Goal: Task Accomplishment & Management: Complete application form

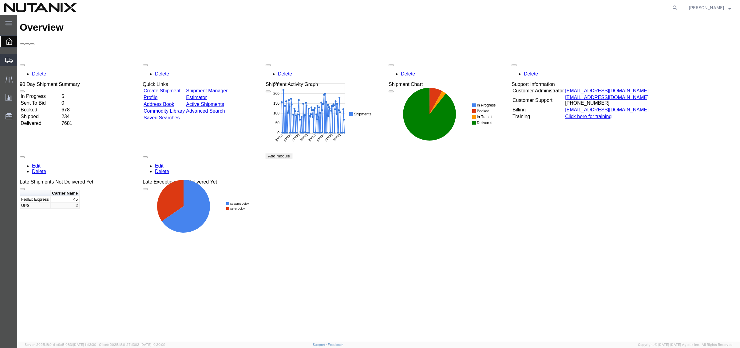
click at [0, 0] on span "Create Shipment" at bounding box center [0, 0] width 0 height 0
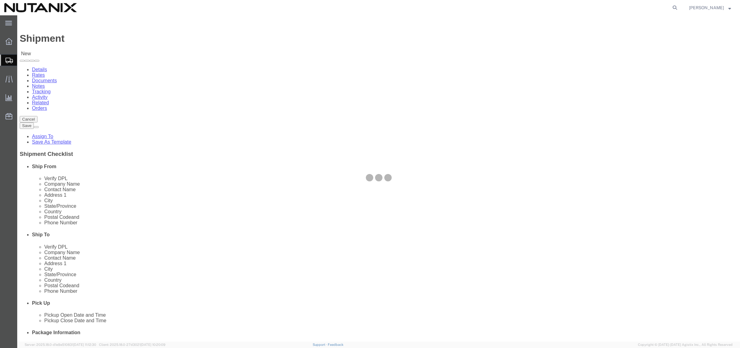
select select
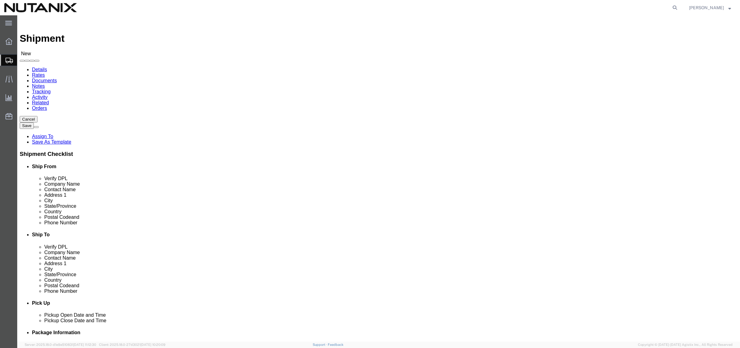
click input "text"
type input "[PERSON_NAME]"
click p "- Nutanix HQ - ([PERSON_NAME]) [STREET_ADDRESS]"
select select "CA"
type input "[PERSON_NAME]"
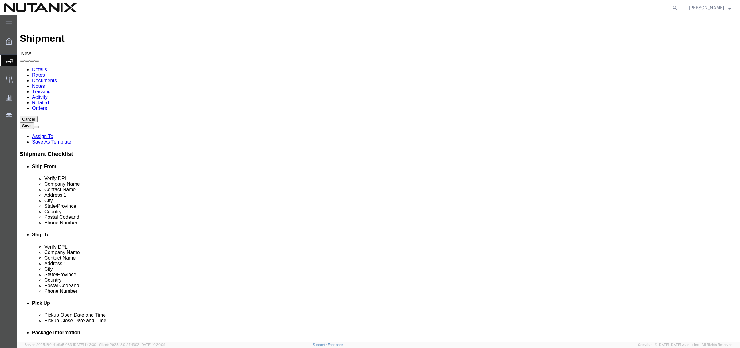
click input "text"
paste input "[PERSON_NAME]"
type input "[PERSON_NAME]"
click input "text"
paste input "[PERSON_NAME]"
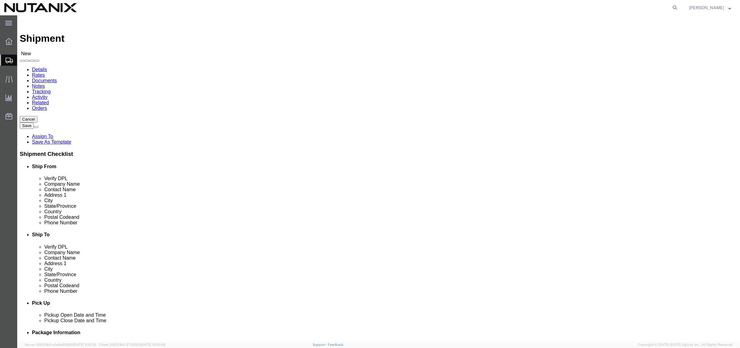
type input "[PERSON_NAME]"
drag, startPoint x: 447, startPoint y: 145, endPoint x: 428, endPoint y: 138, distance: 20.2
click div "Location My Profile Location [GEOGRAPHIC_DATA] - [GEOGRAPHIC_DATA] [GEOGRAPHIC_…"
click input "text"
paste input "[STREET_ADDRESS]"
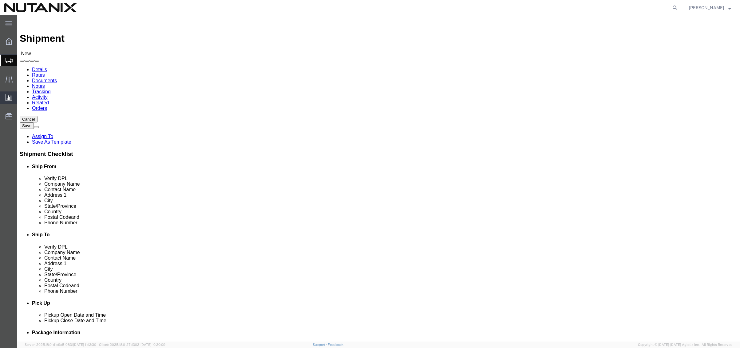
type input "[STREET_ADDRESS]"
click input "text"
paste input "[PERSON_NAME]"
type input "[PERSON_NAME]"
type input "cali"
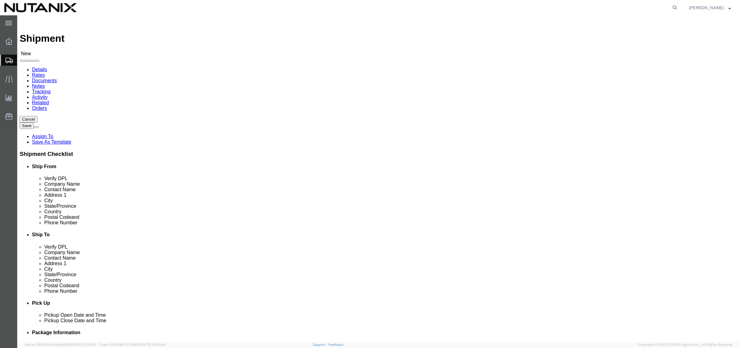
click input "Postal Code"
paste input "95608"
type input "95608"
click input "text"
drag, startPoint x: 156, startPoint y: 210, endPoint x: 46, endPoint y: 204, distance: 109.9
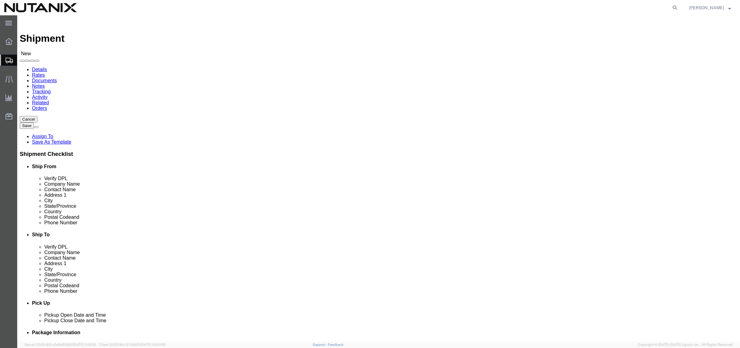
click div "Phone Number"
type input "[PHONE_NUMBER]"
click input "text"
paste input "[PHONE_NUMBER]"
type input "[PHONE_NUMBER]"
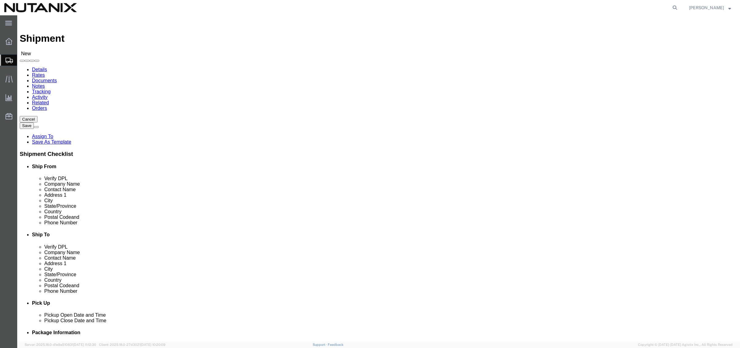
click input "text"
type input "3025"
click div "Ship From Location Location My Profile Location [GEOGRAPHIC_DATA] - [GEOGRAPHIC…"
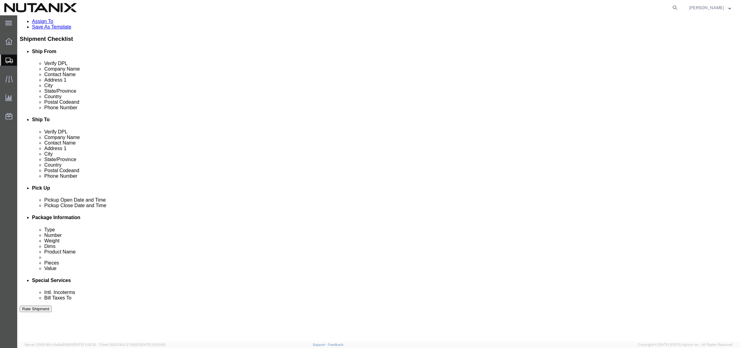
scroll to position [123, 0]
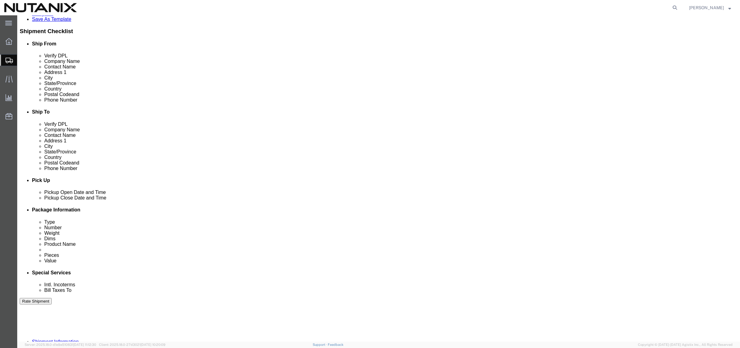
click input "text"
paste input "[EMAIL_ADDRESS][DOMAIN_NAME]"
type input "[EMAIL_ADDRESS][DOMAIN_NAME]"
checkbox input "true"
click div "[DATE] 11:00 AM"
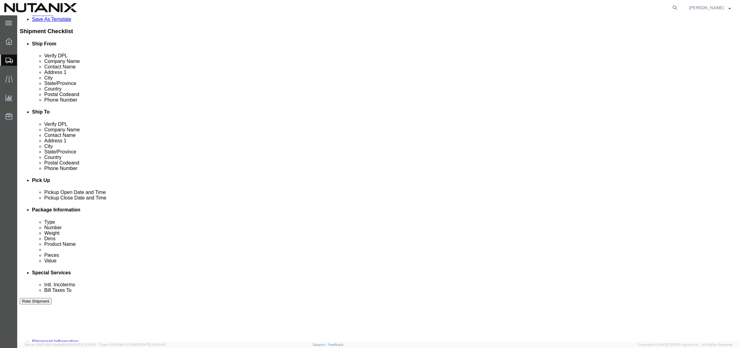
type input "4:00 PM"
click button "Apply"
click input "text"
type input "53501"
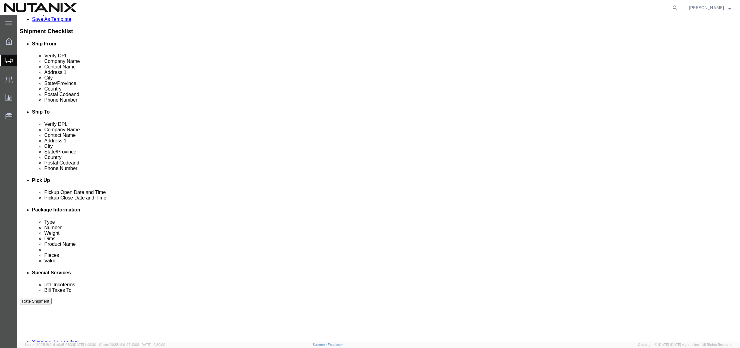
select select "PURCHORD"
type input "Finance Org Swag"
click div "Ship From Location Location My Profile Location [GEOGRAPHIC_DATA] - [GEOGRAPHIC…"
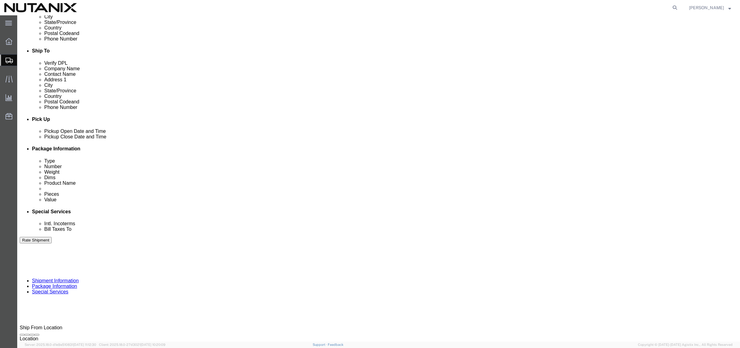
scroll to position [184, 0]
click select "Select Air Less than Truckload Multi-Leg Ocean Freight Rail Small Parcel Truckl…"
select select "SMAL"
click select "Select Air Less than Truckload Multi-Leg Ocean Freight Rail Small Parcel Truckl…"
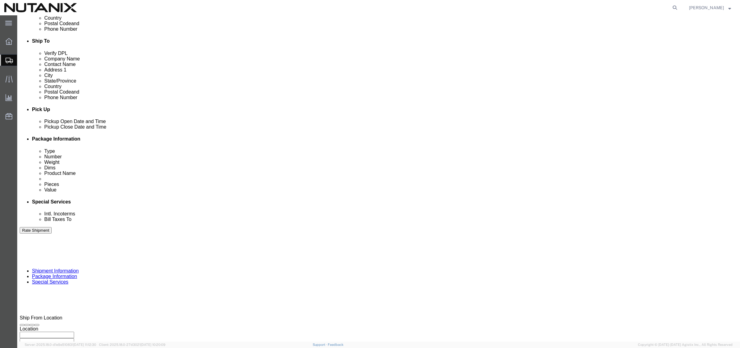
scroll to position [201, 0]
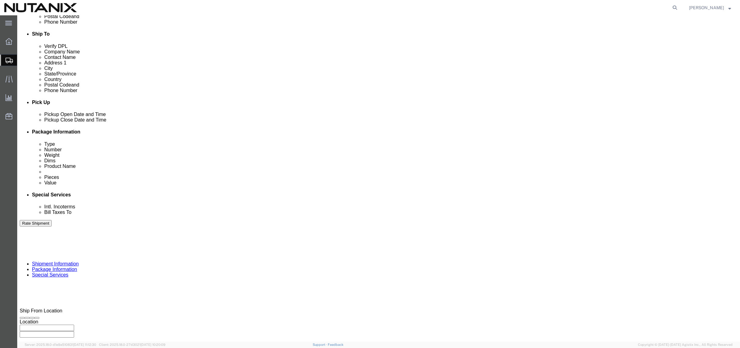
click button "Continue"
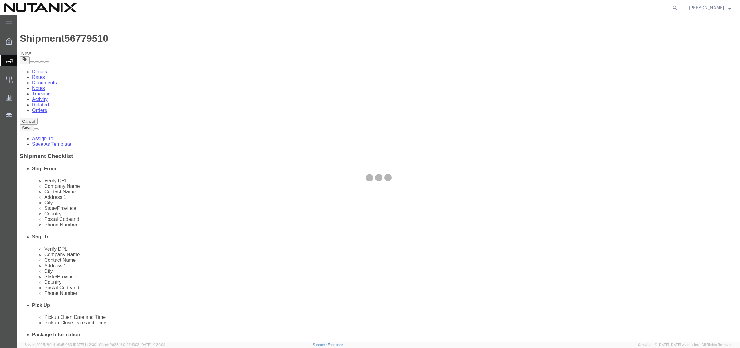
select select "YRPK"
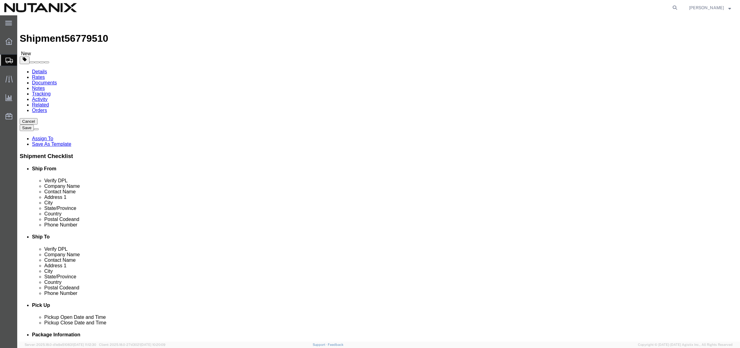
click input "text"
drag, startPoint x: 124, startPoint y: 131, endPoint x: 72, endPoint y: 133, distance: 52.0
click div "Dimensions Length 1 x Width x Height Select cm ft in"
type input "18"
type input "14"
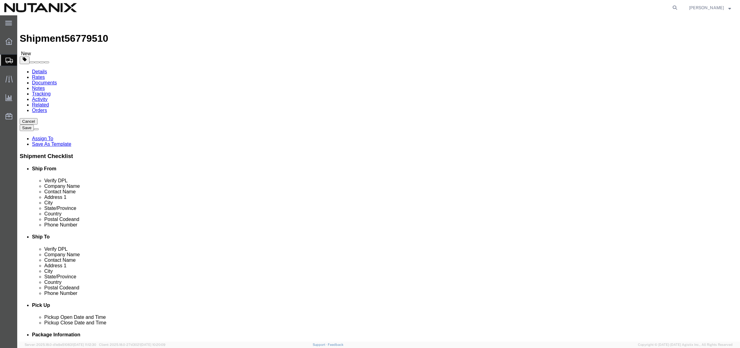
type input "4"
type input "3.85"
click span
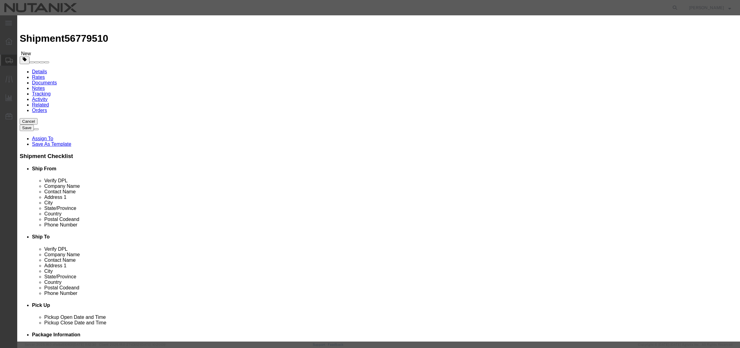
click input "text"
type input "Nutanix Backpack"
type input "1"
type input "70"
select select "USD"
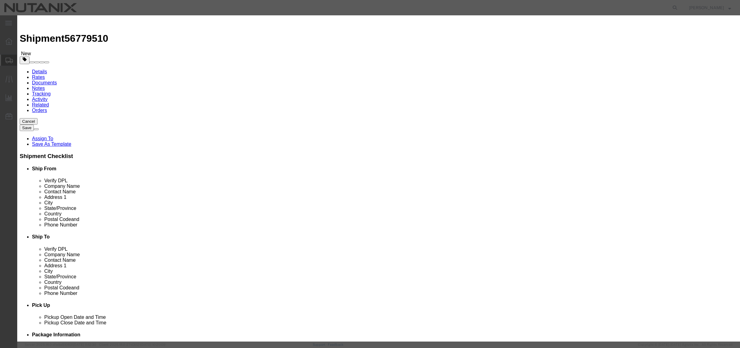
click button "Save & Close"
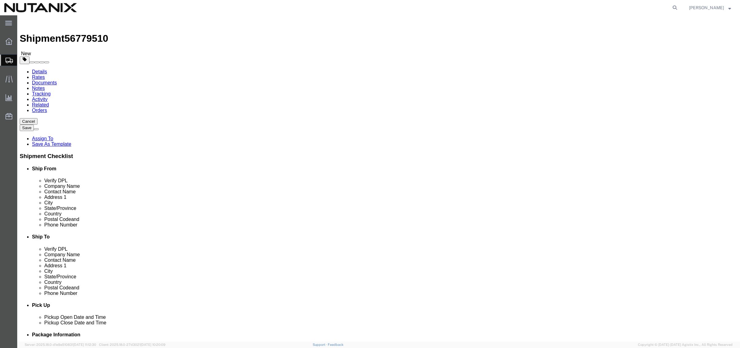
click link "Add Content"
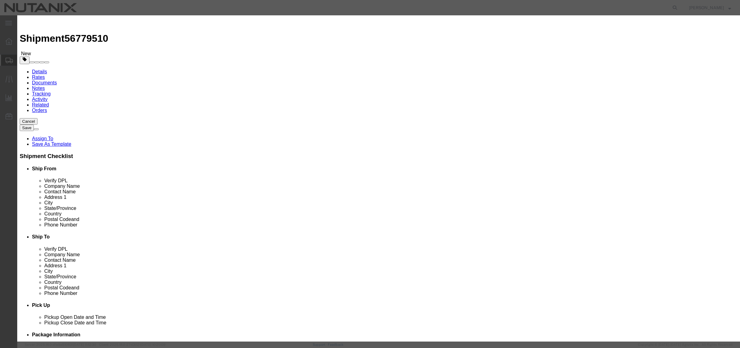
click input "text"
type input "Stainless Steel Tumbler"
type input "1"
type input "30"
select select "USD"
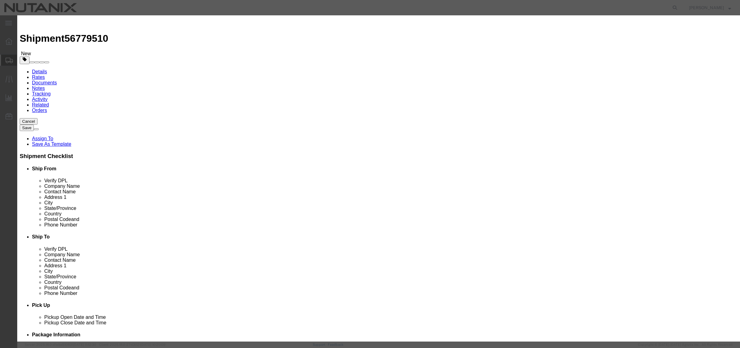
click button "Save & Close"
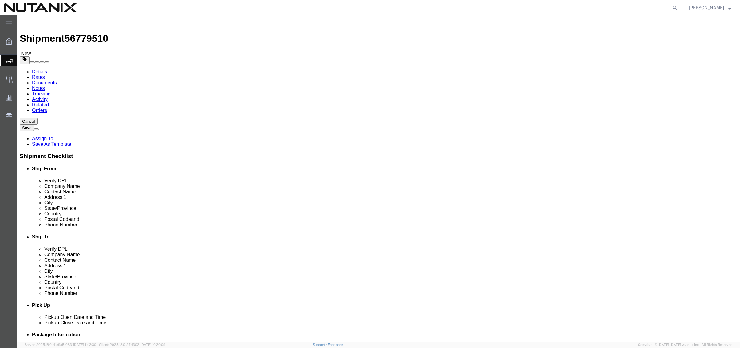
click button "Continue"
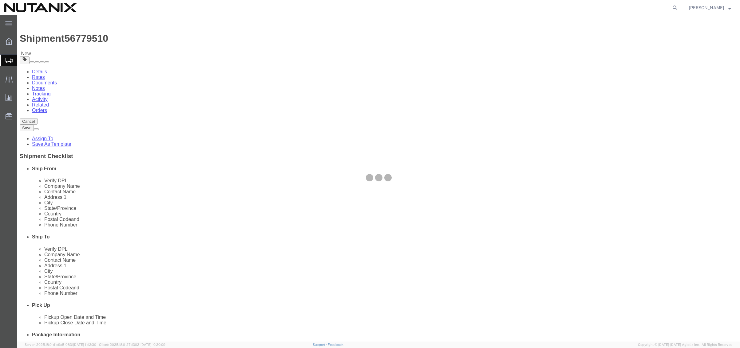
select select
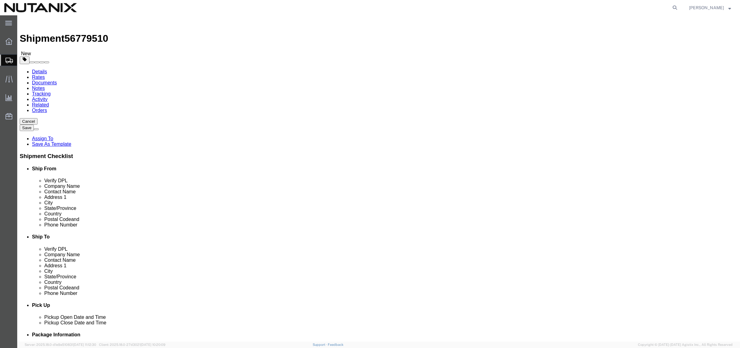
click button "Rate Shipment"
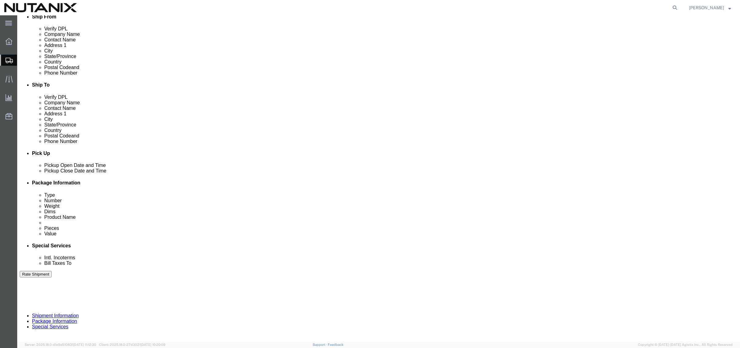
scroll to position [154, 0]
click button "Rate Shipment"
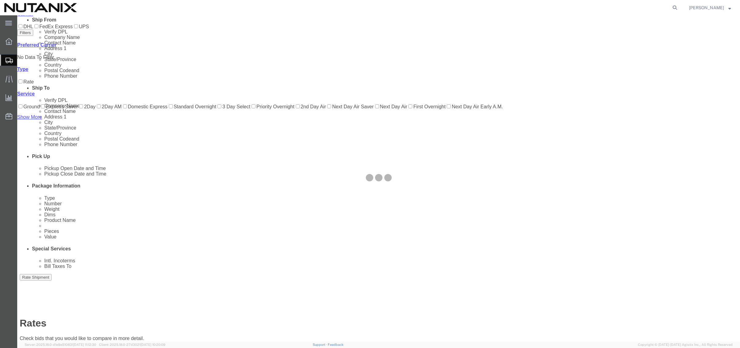
scroll to position [0, 0]
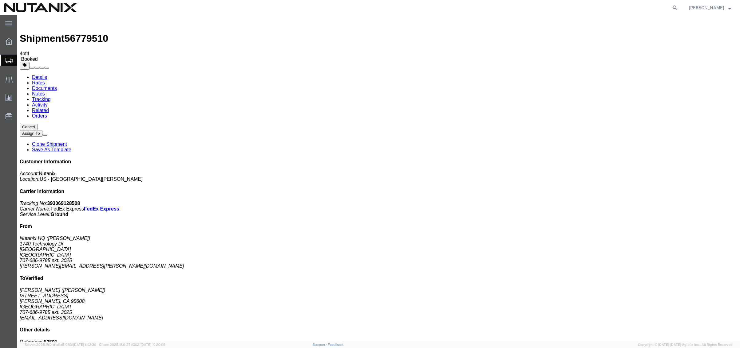
drag, startPoint x: 682, startPoint y: 94, endPoint x: 653, endPoint y: 94, distance: 28.9
click at [653, 201] on p "Tracking No: 393069128508 Carrier Name: FedEx Express FedEx Express Service Lev…" at bounding box center [378, 209] width 717 height 17
copy b "393069128508"
click at [45, 80] on link "Rates" at bounding box center [38, 82] width 13 height 5
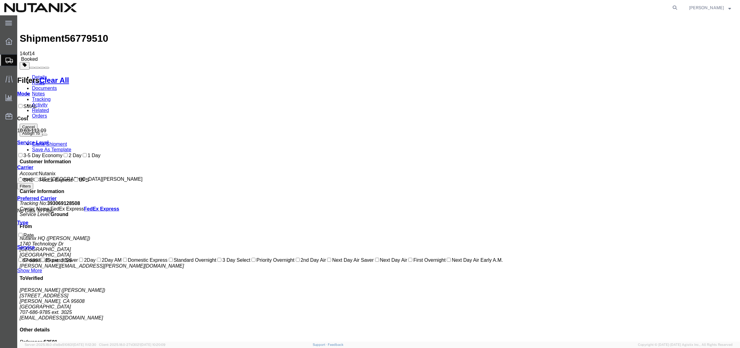
click at [67, 142] on link "Clone Shipment" at bounding box center [49, 144] width 35 height 5
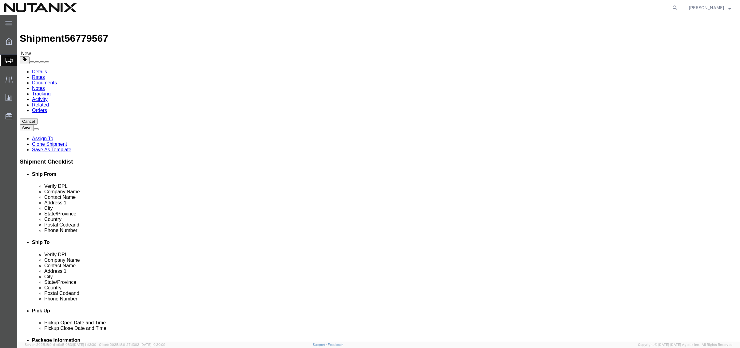
drag, startPoint x: 439, startPoint y: 116, endPoint x: 368, endPoint y: 115, distance: 70.7
click div "Company Name [PERSON_NAME]"
paste input "[PERSON_NAME]"
type input "[PERSON_NAME]"
drag, startPoint x: 439, startPoint y: 127, endPoint x: 338, endPoint y: 119, distance: 101.5
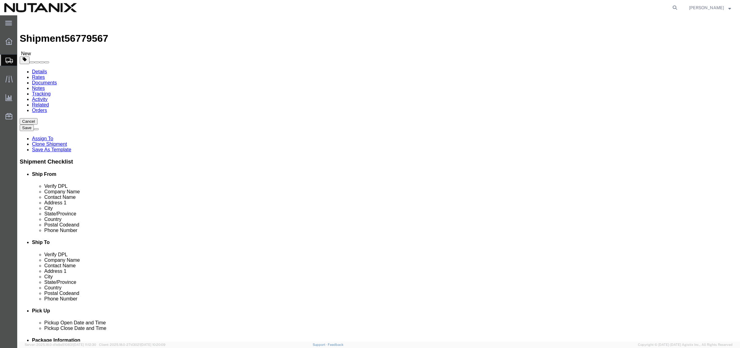
click div "Location Select Select My Profile Location [GEOGRAPHIC_DATA] - [GEOGRAPHIC_DATA…"
paste input "[PERSON_NAME]"
type input "[PERSON_NAME]"
drag, startPoint x: 298, startPoint y: 114, endPoint x: 292, endPoint y: 114, distance: 5.8
click div "Ship From Location Location Select Select My Profile Location [GEOGRAPHIC_DATA]…"
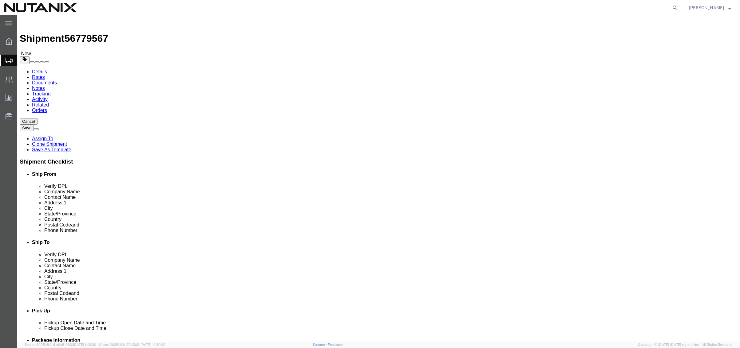
paste input "[PERSON_NAME]"
type input "[PERSON_NAME]"
drag, startPoint x: 438, startPoint y: 128, endPoint x: 227, endPoint y: 116, distance: 211.8
click div "Ship From Location Location Select Select My Profile Location [GEOGRAPHIC_DATA]…"
paste input "[PERSON_NAME]"
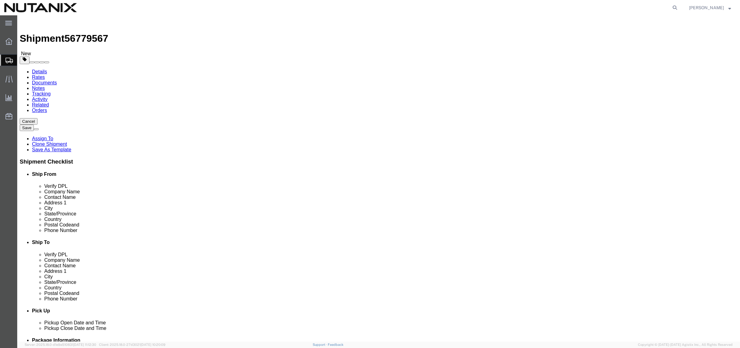
type input "[PERSON_NAME]"
drag, startPoint x: 459, startPoint y: 135, endPoint x: 102, endPoint y: 92, distance: 359.0
click div "Ship From Location Location Select Select My Profile Location [GEOGRAPHIC_DATA]…"
paste input "[STREET_ADDRESS]"
type input "[STREET_ADDRESS]"
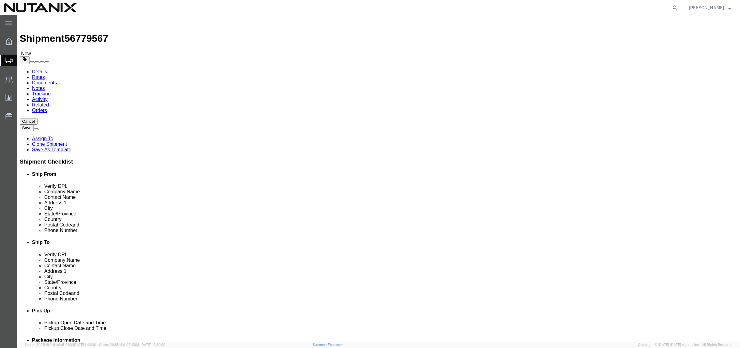
drag, startPoint x: 435, startPoint y: 160, endPoint x: 333, endPoint y: 155, distance: 101.8
click div "Location Select Select My Profile Location [GEOGRAPHIC_DATA] - [GEOGRAPHIC_DATA…"
paste input "[GEOGRAPHIC_DATA]"
type input "[GEOGRAPHIC_DATA]"
type input "h"
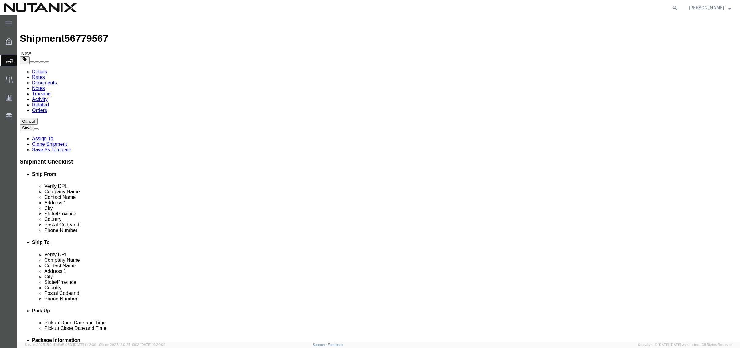
type input "h"
type input "hawa"
drag, startPoint x: 446, startPoint y: 196, endPoint x: 394, endPoint y: 198, distance: 52.3
click input "95608"
paste input "96821"
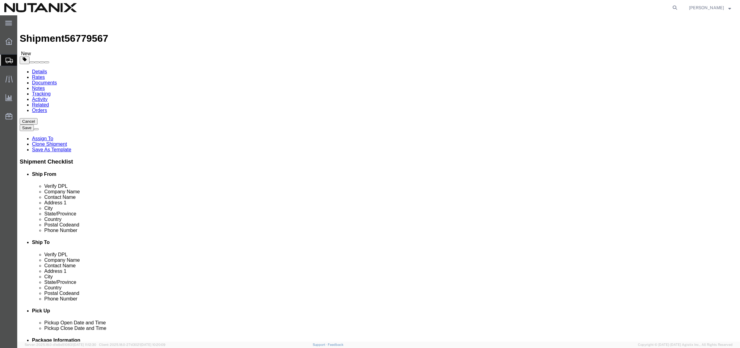
click input "956096821"
drag, startPoint x: 438, startPoint y: 197, endPoint x: 312, endPoint y: 197, distance: 126.0
click div "Postal Code 956096821"
paste input "text"
type input "96821"
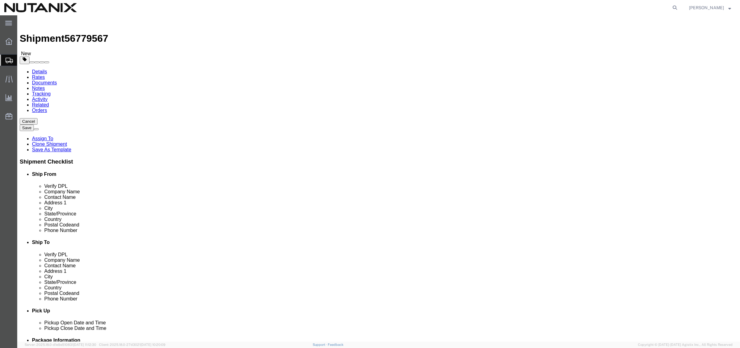
click input "[EMAIL_ADDRESS][DOMAIN_NAME]"
drag, startPoint x: 488, startPoint y: 220, endPoint x: 311, endPoint y: 217, distance: 177.0
click div "Email [EMAIL_ADDRESS][DOMAIN_NAME]"
paste input "[PERSON_NAME].[PERSON_NAME]"
type input "[PERSON_NAME][EMAIL_ADDRESS][PERSON_NAME][DOMAIN_NAME]"
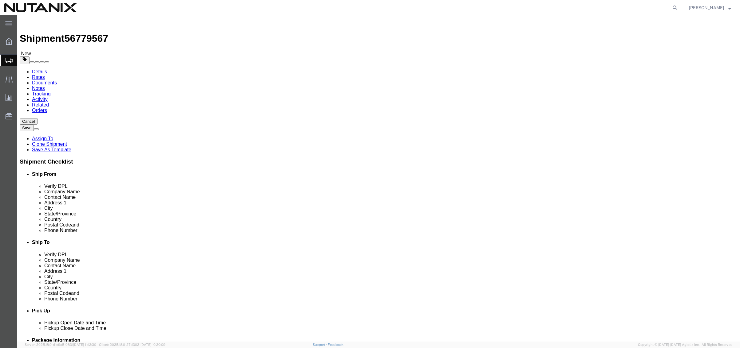
click button "Rate Shipment"
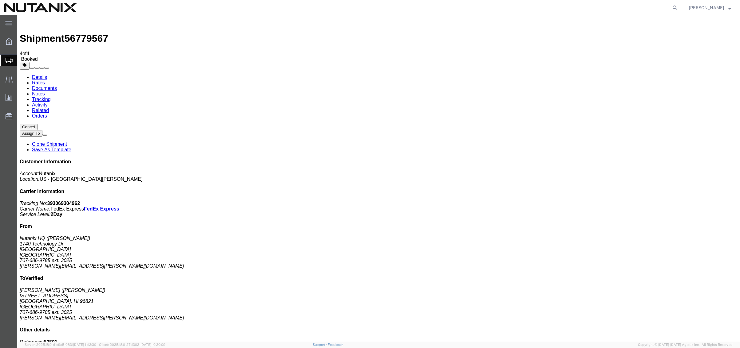
drag, startPoint x: 364, startPoint y: 122, endPoint x: 127, endPoint y: 124, distance: 236.9
drag, startPoint x: 682, startPoint y: 94, endPoint x: 654, endPoint y: 96, distance: 28.0
click at [654, 201] on p "Tracking No: 393069304962 Carrier Name: FedEx Express FedEx Express Service Lev…" at bounding box center [378, 209] width 717 height 17
copy b "393069304962"
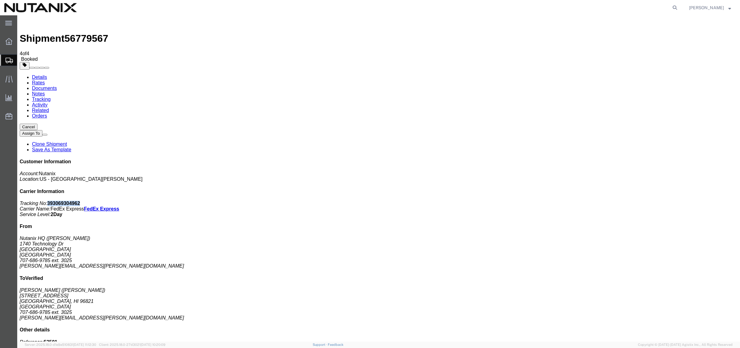
drag, startPoint x: 63, startPoint y: 39, endPoint x: 24, endPoint y: 53, distance: 41.5
click at [45, 80] on link "Rates" at bounding box center [38, 82] width 13 height 5
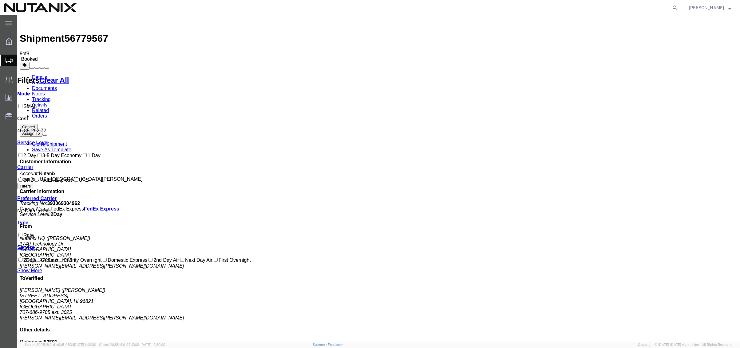
drag, startPoint x: 704, startPoint y: 47, endPoint x: 661, endPoint y: 25, distance: 48.8
click at [67, 142] on link "Clone Shipment" at bounding box center [49, 144] width 35 height 5
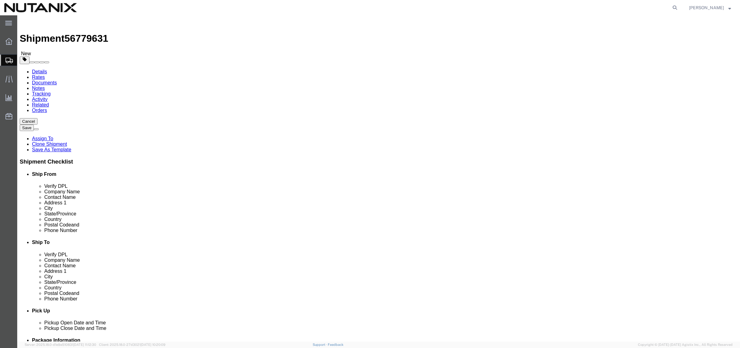
click input "[PERSON_NAME]"
drag, startPoint x: 435, startPoint y: 114, endPoint x: 374, endPoint y: 114, distance: 61.8
click div "Location Select Select My Profile Location [GEOGRAPHIC_DATA] - [GEOGRAPHIC_DATA…"
paste input "[PERSON_NAME]"
type input "[PERSON_NAME]"
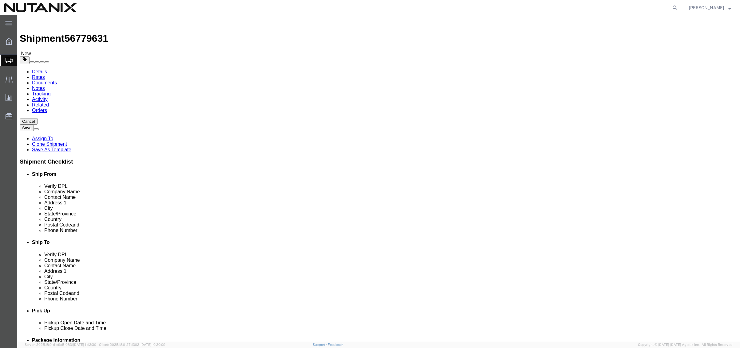
drag, startPoint x: 452, startPoint y: 126, endPoint x: 70, endPoint y: 95, distance: 382.8
click div "Ship From Location Location Select Select My Profile Location [GEOGRAPHIC_DATA]…"
paste input "[PERSON_NAME]"
type input "[PERSON_NAME]"
drag, startPoint x: 442, startPoint y: 139, endPoint x: 447, endPoint y: 138, distance: 5.9
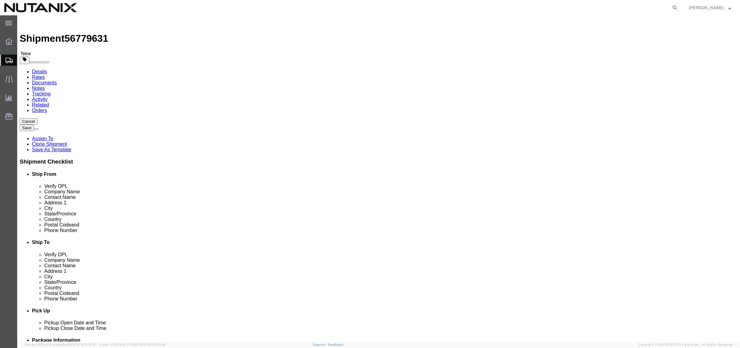
click input "[STREET_ADDRESS]"
drag, startPoint x: 448, startPoint y: 138, endPoint x: 118, endPoint y: 122, distance: 330.1
click div "Ship From Location Location Select Select My Profile Location [GEOGRAPHIC_DATA]…"
paste input "[STREET_ADDRESS]"
type input "[STREET_ADDRESS]"
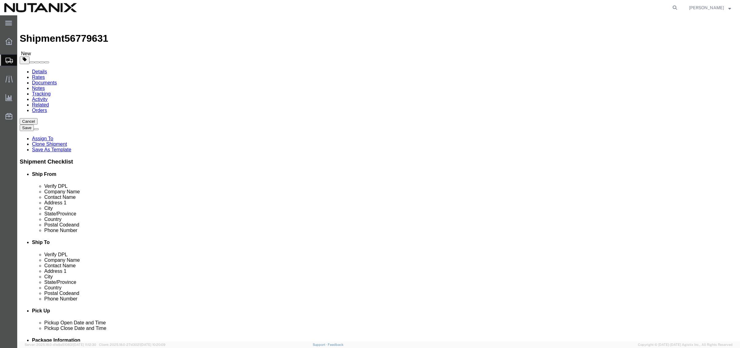
click input "[GEOGRAPHIC_DATA]"
drag, startPoint x: 443, startPoint y: 163, endPoint x: 319, endPoint y: 162, distance: 124.8
click div "City [GEOGRAPHIC_DATA]"
paste input "[GEOGRAPHIC_DATA]"
type input "[GEOGRAPHIC_DATA]"
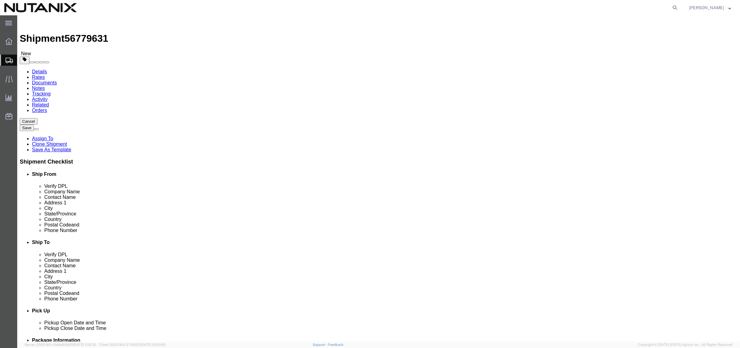
type input "a"
type input "as"
type input "ashin"
drag, startPoint x: 433, startPoint y: 196, endPoint x: 251, endPoint y: 190, distance: 182.3
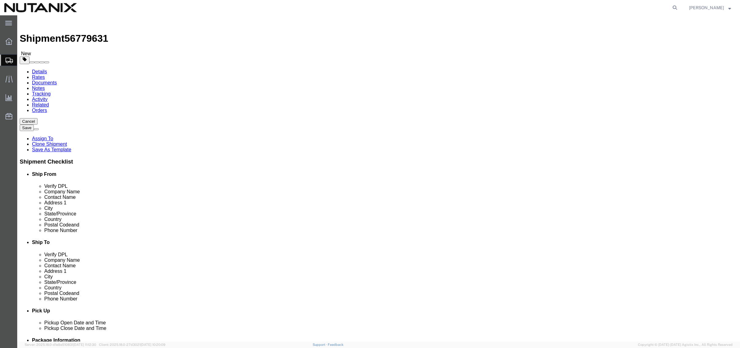
click div "Ship From Location Location Select Select My Profile Location [GEOGRAPHIC_DATA]…"
paste input "8155"
type input "98155"
drag, startPoint x: 507, startPoint y: 221, endPoint x: 251, endPoint y: 218, distance: 255.7
click div "Ship From Location Location Select Select My Profile Location [GEOGRAPHIC_DATA]…"
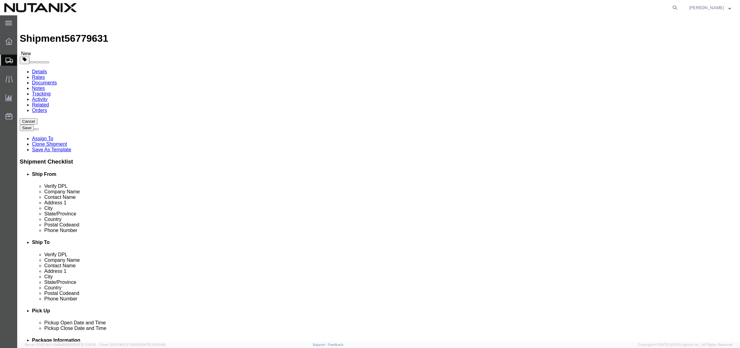
paste input "[PERSON_NAME].[PERSON_NAME]"
type input "[PERSON_NAME][EMAIL_ADDRESS][PERSON_NAME][DOMAIN_NAME]"
drag, startPoint x: 422, startPoint y: 208, endPoint x: 326, endPoint y: 206, distance: 96.2
click div "Phone Number [PHONE_NUMBER] 3025"
paste input "+1 (408) 380-282"
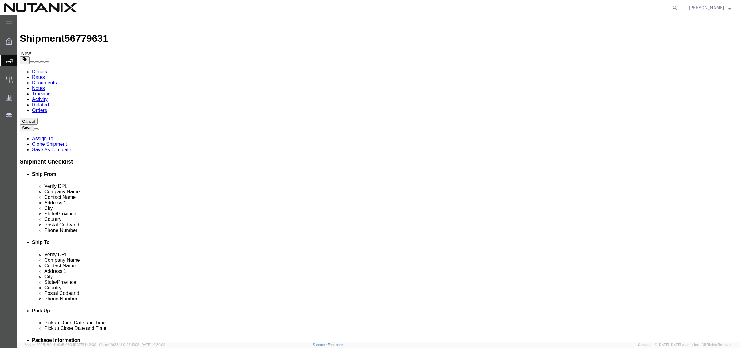
drag, startPoint x: 421, startPoint y: 208, endPoint x: 436, endPoint y: 207, distance: 15.4
click input "[PHONE_NUMBER]"
type input "[PHONE_NUMBER]"
drag, startPoint x: 576, startPoint y: 209, endPoint x: 468, endPoint y: 209, distance: 108.2
click div "Phone Number [PHONE_NUMBER] 6 3025"
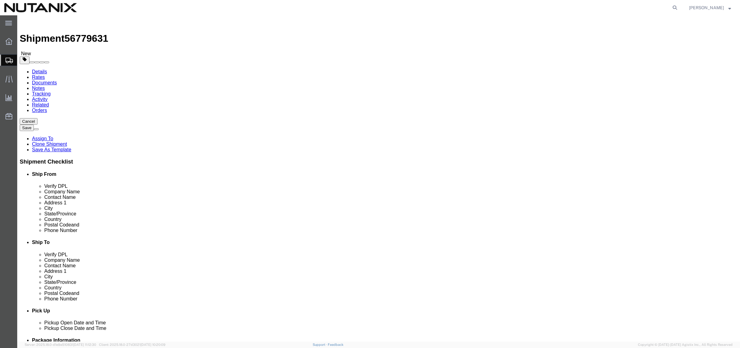
click button "Rate Shipment"
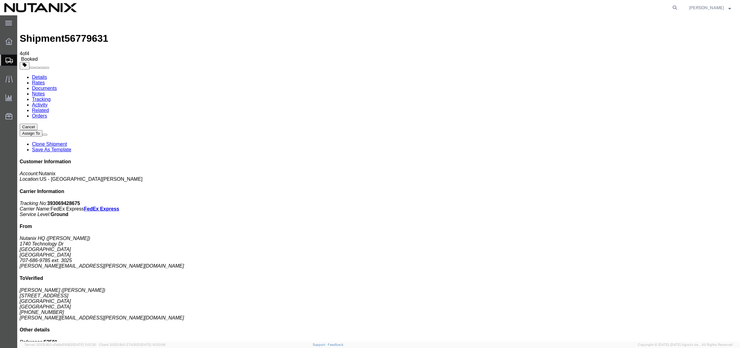
drag, startPoint x: 363, startPoint y: 122, endPoint x: 361, endPoint y: 129, distance: 7.8
click at [700, 201] on p "Tracking No: 393069428675 Carrier Name: FedEx Express FedEx Express Service Lev…" at bounding box center [378, 209] width 717 height 17
drag, startPoint x: 686, startPoint y: 93, endPoint x: 654, endPoint y: 95, distance: 32.3
click at [654, 201] on p "Tracking No: 393069428675 Carrier Name: FedEx Express FedEx Express Service Lev…" at bounding box center [378, 209] width 717 height 17
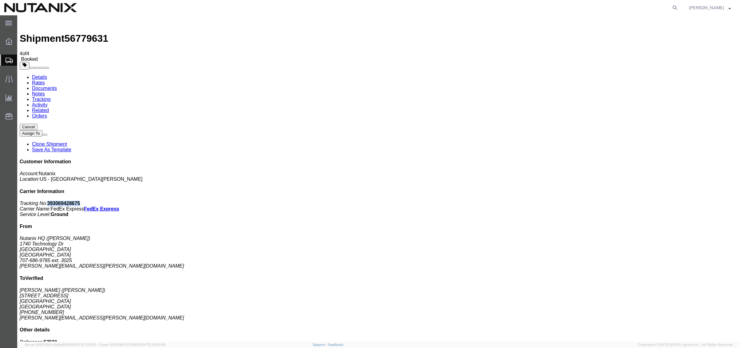
copy b "393069428675"
click at [45, 80] on link "Rates" at bounding box center [38, 82] width 13 height 5
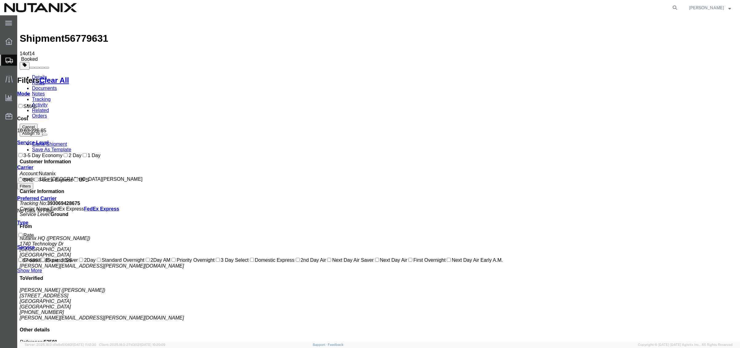
click at [67, 142] on link "Clone Shipment" at bounding box center [49, 144] width 35 height 5
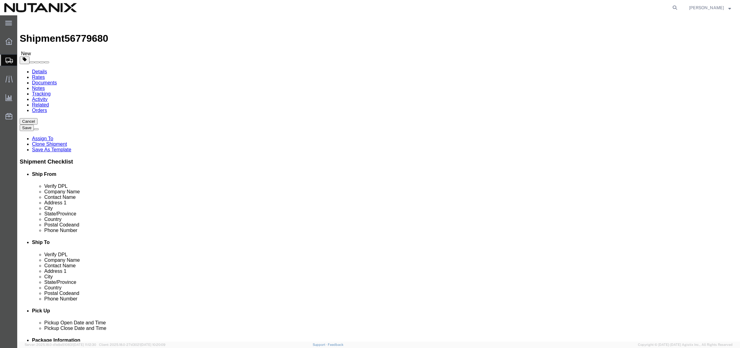
click input "[PERSON_NAME]"
drag, startPoint x: 449, startPoint y: 116, endPoint x: 369, endPoint y: 115, distance: 79.9
click div "Location Select Select My Profile Location [GEOGRAPHIC_DATA] - [GEOGRAPHIC_DATA…"
paste input "[PERSON_NAME]"
type input "[PERSON_NAME]"
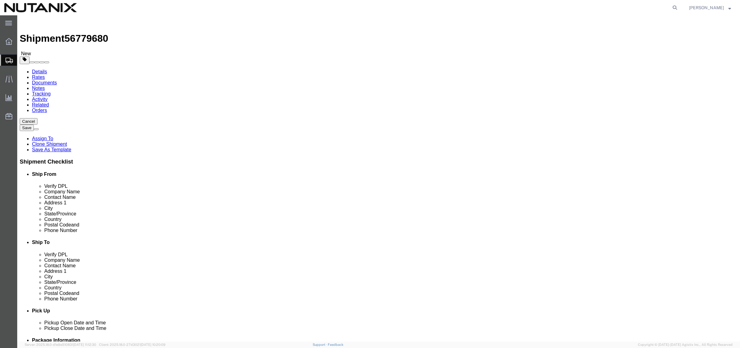
click input "[PERSON_NAME]"
drag, startPoint x: 441, startPoint y: 128, endPoint x: 139, endPoint y: 104, distance: 302.0
click div "Ship From Location Location Select Select My Profile Location [GEOGRAPHIC_DATA]…"
paste input "[PERSON_NAME]"
type input "[PERSON_NAME]"
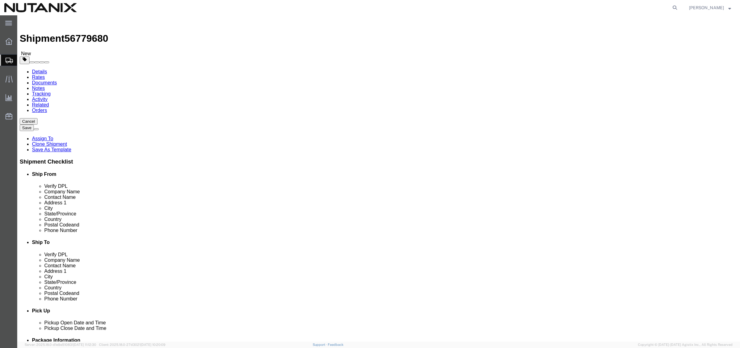
drag, startPoint x: 482, startPoint y: 222, endPoint x: 338, endPoint y: 215, distance: 144.3
click div "Email [PERSON_NAME][EMAIL_ADDRESS][PERSON_NAME][DOMAIN_NAME]"
paste input "sule.sabir"
type input "[EMAIL_ADDRESS][DOMAIN_NAME]"
drag, startPoint x: 170, startPoint y: 210, endPoint x: -28, endPoint y: 200, distance: 198.4
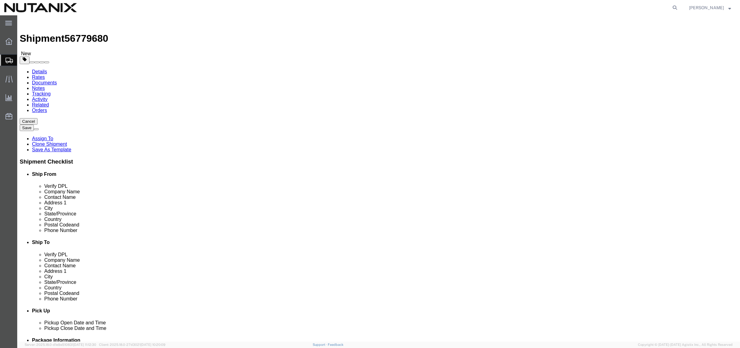
click html "Shipment 56779680 New Details Rates Documents Notes Tracking Activity Related O…"
click input "[PHONE_NUMBER]"
drag, startPoint x: 411, startPoint y: 209, endPoint x: 289, endPoint y: 204, distance: 122.1
click div "Ship From Location Location Select Select My Profile Location [GEOGRAPHIC_DATA]…"
paste input "[PHONE_NUMBER]"
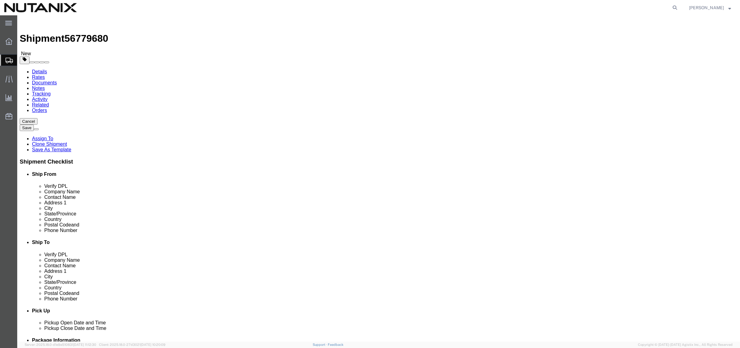
type input "[PHONE_NUMBER]"
click input "text"
type input "3025"
click input "[STREET_ADDRESS]"
drag, startPoint x: 456, startPoint y: 139, endPoint x: 20, endPoint y: 115, distance: 436.4
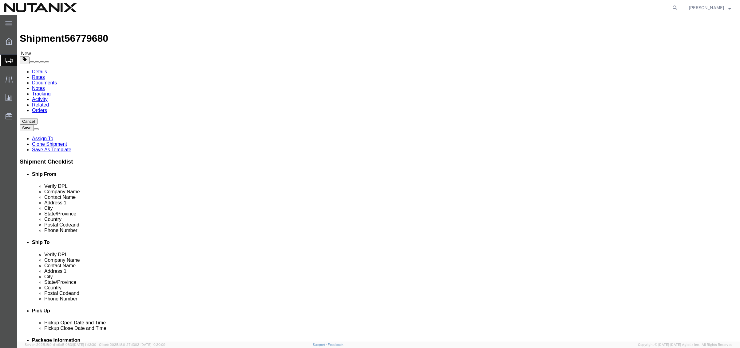
click div "Ship From Location Location Select Select My Profile Location [GEOGRAPHIC_DATA]…"
paste input "[STREET_ADDRESS][PERSON_NAME]"
type input "[STREET_ADDRESS][PERSON_NAME]"
click input "[GEOGRAPHIC_DATA]"
drag, startPoint x: 444, startPoint y: 161, endPoint x: 277, endPoint y: 154, distance: 167.3
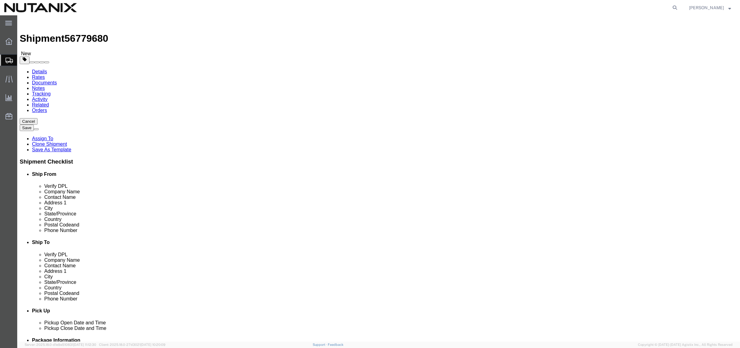
click div "Ship From Location Location Select Select My Profile Location [GEOGRAPHIC_DATA]…"
paste input "[GEOGRAPHIC_DATA]"
type input "[GEOGRAPHIC_DATA]"
type input "c"
type input "ca"
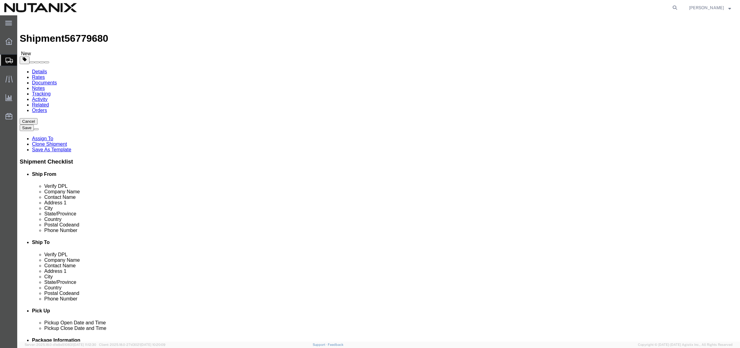
type input "calif"
select select "CA"
drag, startPoint x: 435, startPoint y: 198, endPoint x: 332, endPoint y: 191, distance: 103.5
click div "Location Select Select My Profile Location [GEOGRAPHIC_DATA] - [GEOGRAPHIC_DATA…"
paste input "583"
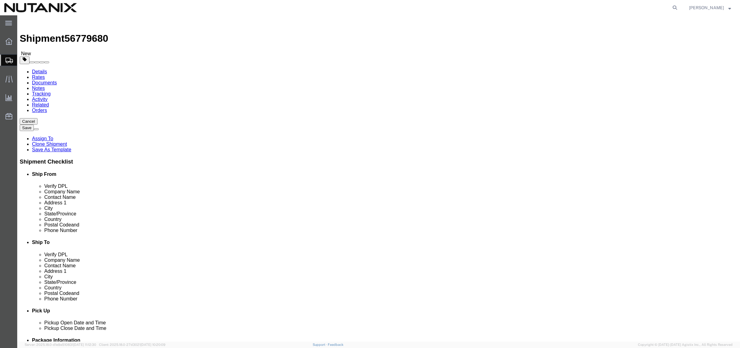
type input "95835"
click button "Rate Shipment"
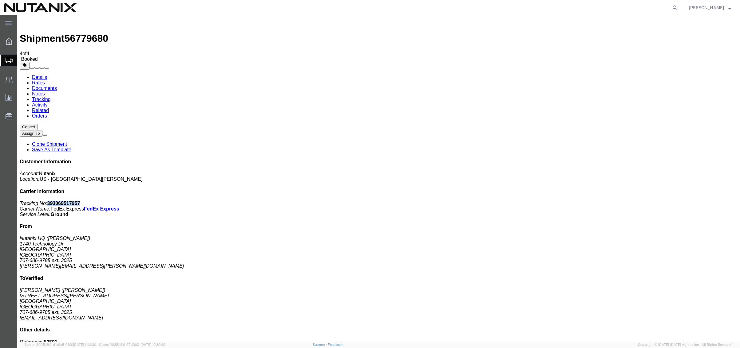
drag, startPoint x: 683, startPoint y: 95, endPoint x: 653, endPoint y: 96, distance: 29.8
click at [653, 201] on p "Tracking No: 393069517957 Carrier Name: FedEx Express FedEx Express Service Lev…" at bounding box center [378, 209] width 717 height 17
copy b "393069517957"
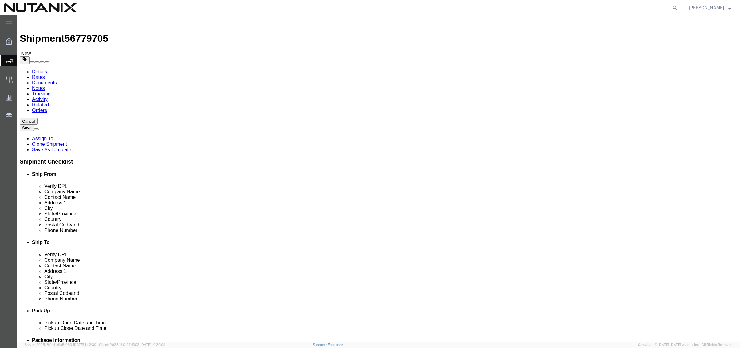
click input "[PERSON_NAME]"
drag, startPoint x: 458, startPoint y: 118, endPoint x: 414, endPoint y: 110, distance: 44.4
click div "Location Select Select My Profile Location [GEOGRAPHIC_DATA] - [GEOGRAPHIC_DATA…"
paste input "[PERSON_NAME]"
type input "[PERSON_NAME]"
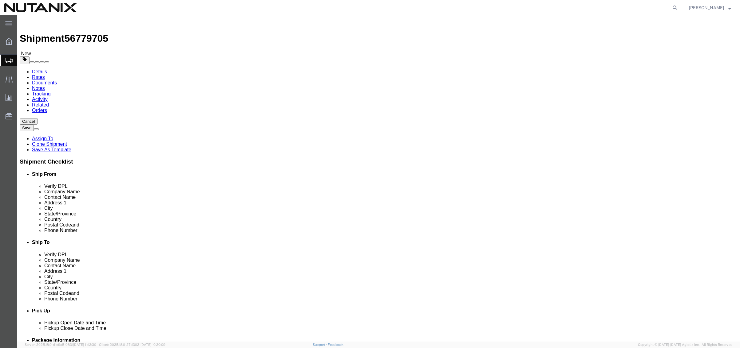
click input "[PERSON_NAME]"
drag, startPoint x: 450, startPoint y: 128, endPoint x: 212, endPoint y: 128, distance: 238.1
click div "Ship From Location Location Select Select My Profile Location [GEOGRAPHIC_DATA]…"
paste input "[PERSON_NAME]"
type input "[PERSON_NAME]"
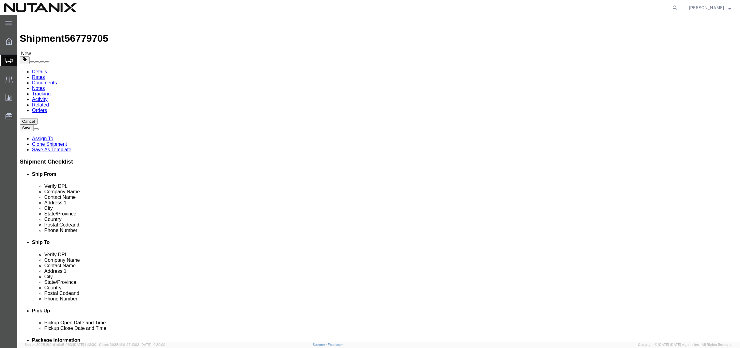
click input "[STREET_ADDRESS][PERSON_NAME]"
drag, startPoint x: 445, startPoint y: 140, endPoint x: 113, endPoint y: 118, distance: 332.9
click div "Ship From Location Location Select Select My Profile Location [GEOGRAPHIC_DATA]…"
paste input "[STREET_ADDRESS]"
type input "[STREET_ADDRESS]"
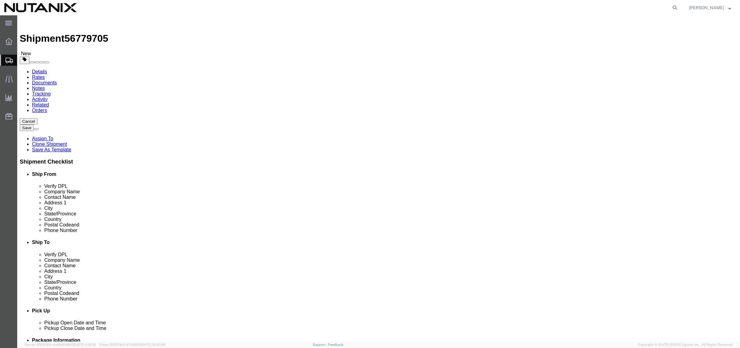
drag, startPoint x: 427, startPoint y: 165, endPoint x: 434, endPoint y: 163, distance: 7.0
click input "[GEOGRAPHIC_DATA]"
drag, startPoint x: 436, startPoint y: 163, endPoint x: 325, endPoint y: 160, distance: 110.6
click div "City [GEOGRAPHIC_DATA]"
paste input "Bothell"
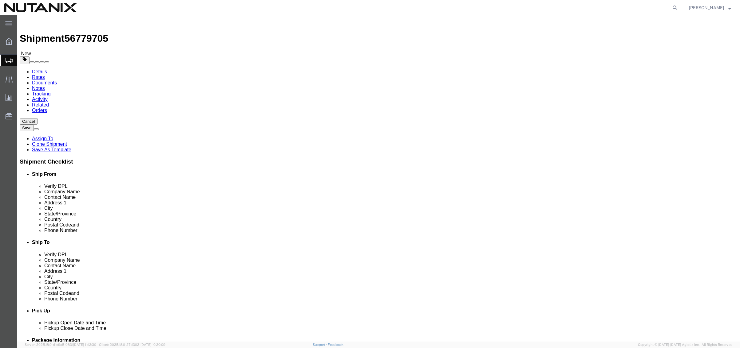
type input "Bothell"
type input "washing"
select select "WA"
drag, startPoint x: 436, startPoint y: 196, endPoint x: 199, endPoint y: 171, distance: 237.9
click div "Postal Code 95835"
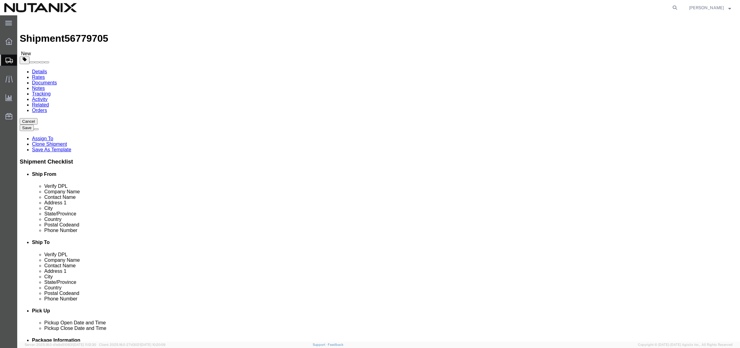
paste input "8012"
type input "98012"
drag, startPoint x: 497, startPoint y: 221, endPoint x: 358, endPoint y: 217, distance: 139.5
click div "Email [EMAIL_ADDRESS][DOMAIN_NAME]"
paste input "[PERSON_NAME].[PERSON_NAME]"
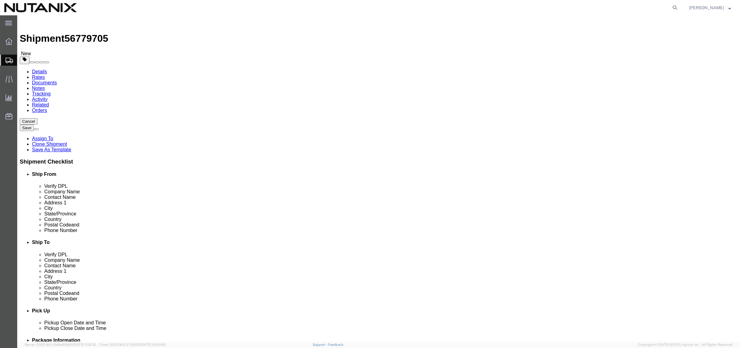
type input "[PERSON_NAME][EMAIL_ADDRESS][PERSON_NAME][DOMAIN_NAME]"
click button "Rate Shipment"
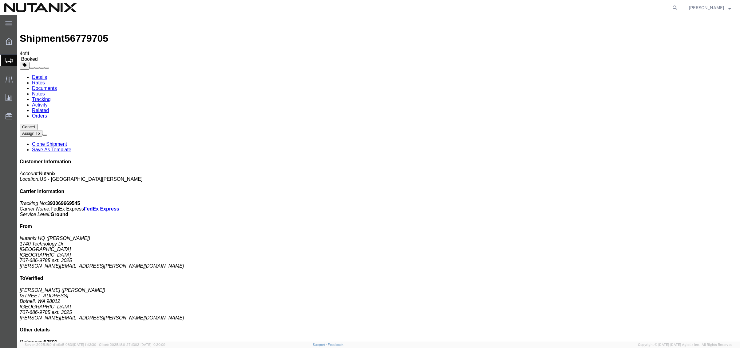
drag, startPoint x: 683, startPoint y: 94, endPoint x: 654, endPoint y: 96, distance: 29.5
click at [654, 201] on p "Tracking No: 393069669545 Carrier Name: FedEx Express FedEx Express Service Lev…" at bounding box center [378, 209] width 717 height 17
copy b "393069669545"
click at [45, 80] on link "Rates" at bounding box center [38, 82] width 13 height 5
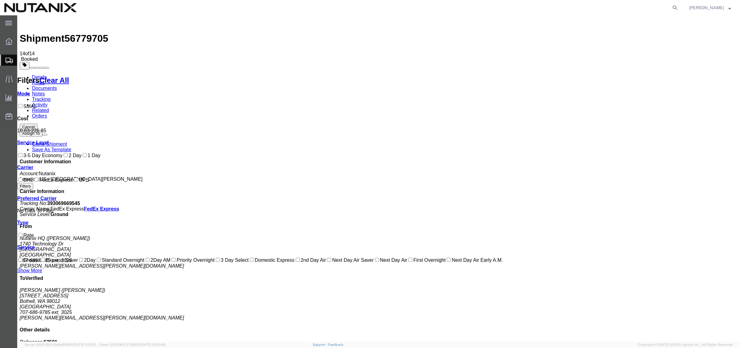
click at [67, 142] on link "Clone Shipment" at bounding box center [49, 144] width 35 height 5
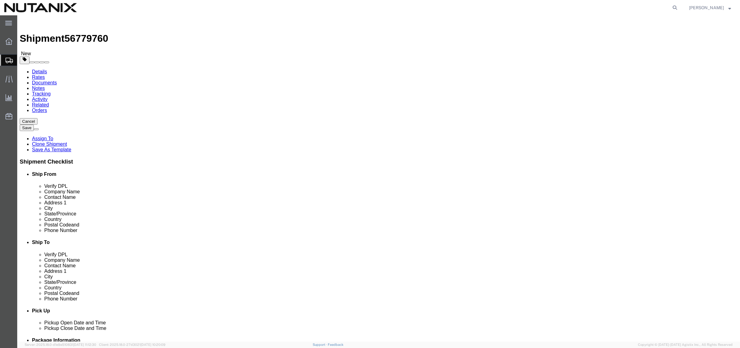
click input "[PERSON_NAME]"
drag, startPoint x: 454, startPoint y: 117, endPoint x: 264, endPoint y: 111, distance: 190.9
click div "Ship From Location Location Select Select My Profile Location [GEOGRAPHIC_DATA]…"
paste input "[PERSON_NAME]"
type input "[PERSON_NAME]"
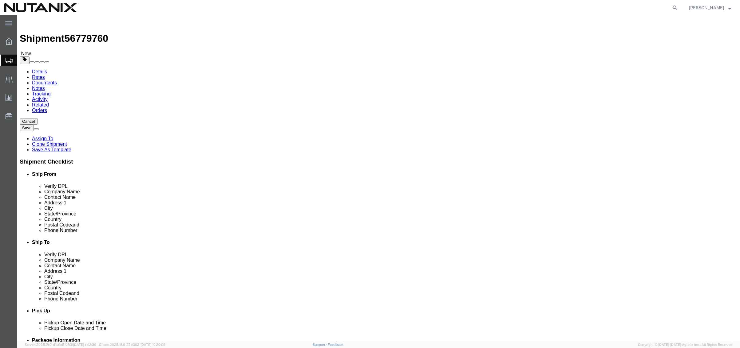
click div "Location Select Select My Profile Location [GEOGRAPHIC_DATA] - [GEOGRAPHIC_DATA…"
drag, startPoint x: 448, startPoint y: 126, endPoint x: 218, endPoint y: 97, distance: 231.4
click div "Ship From Location Location Select Select My Profile Location [GEOGRAPHIC_DATA]…"
paste input "[PERSON_NAME]"
type input "[PERSON_NAME]"
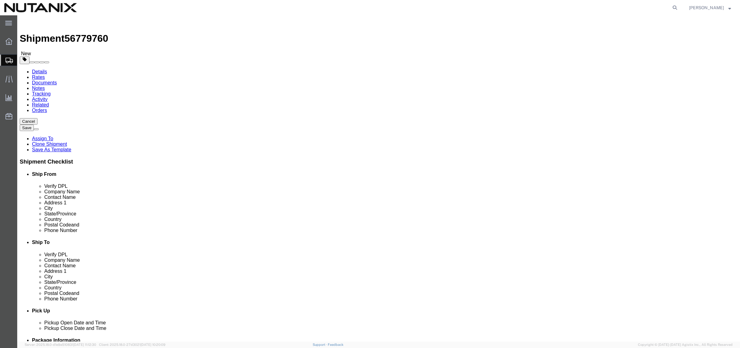
click input "[PERSON_NAME][EMAIL_ADDRESS][PERSON_NAME][DOMAIN_NAME]"
drag, startPoint x: 373, startPoint y: 224, endPoint x: 229, endPoint y: 217, distance: 144.0
click div "Ship From Location Location Select Select My Profile Location [GEOGRAPHIC_DATA]…"
paste input "ichael.[PERSON_NAME]"
type input "[PERSON_NAME][EMAIL_ADDRESS][PERSON_NAME][DOMAIN_NAME]"
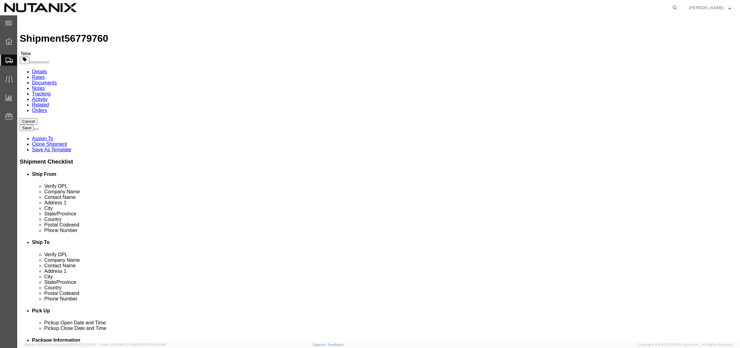
click input "[STREET_ADDRESS]"
drag, startPoint x: 473, startPoint y: 137, endPoint x: 242, endPoint y: 129, distance: 230.9
click div "Ship From Location Location Select Select My Profile Location [GEOGRAPHIC_DATA]…"
paste input "309 Dusky [MEDICAL_DATA] Trail"
type input "1309 Dusky [MEDICAL_DATA] Trail"
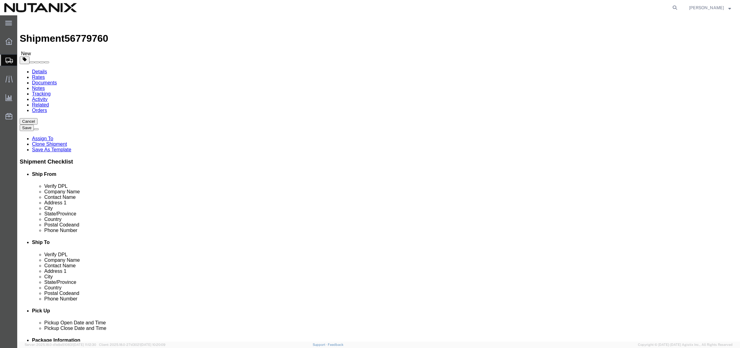
drag, startPoint x: 431, startPoint y: 161, endPoint x: 297, endPoint y: 166, distance: 134.6
click div "Ship From Location Location Select Select My Profile Location [GEOGRAPHIC_DATA]…"
paste input "ustin"
type input "Austin"
type input "t"
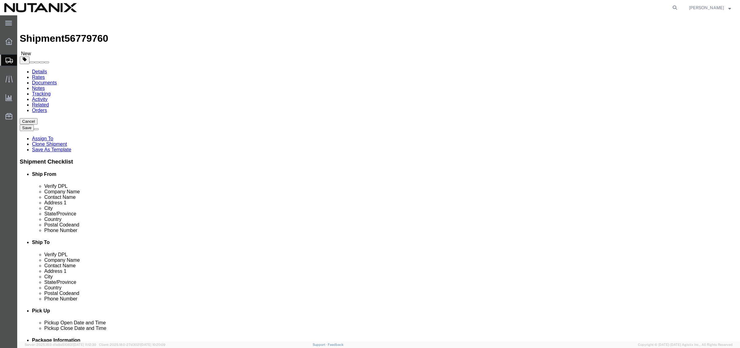
type input "t"
type input "[US_STATE]"
click input "98012"
drag, startPoint x: 433, startPoint y: 197, endPoint x: 332, endPoint y: 200, distance: 100.8
click div "Postal Code 98012"
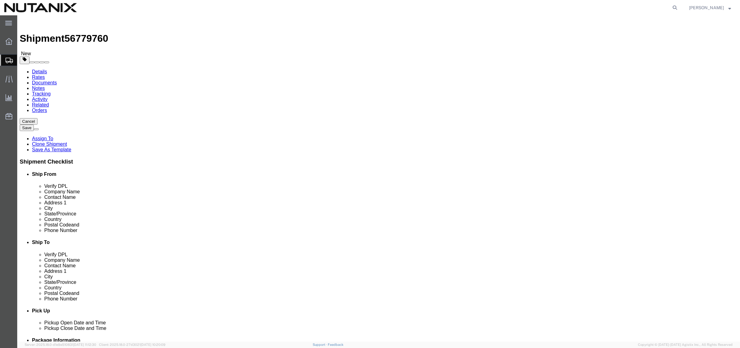
paste input "78746"
type input "78746"
click button "Rate Shipment"
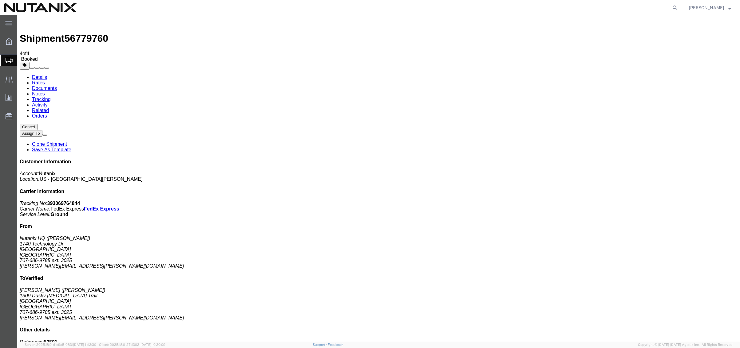
drag, startPoint x: 684, startPoint y: 94, endPoint x: 652, endPoint y: 95, distance: 32.0
click at [652, 201] on p "Tracking No: 393069764844 Carrier Name: FedEx Express FedEx Express Service Lev…" at bounding box center [378, 209] width 717 height 17
copy b "393069764844"
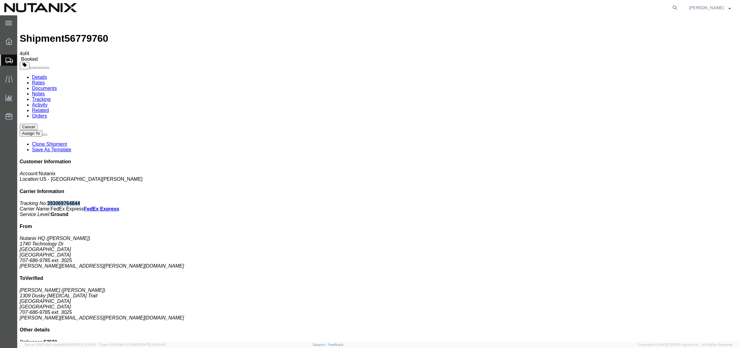
click at [47, 75] on link "Details" at bounding box center [39, 77] width 15 height 5
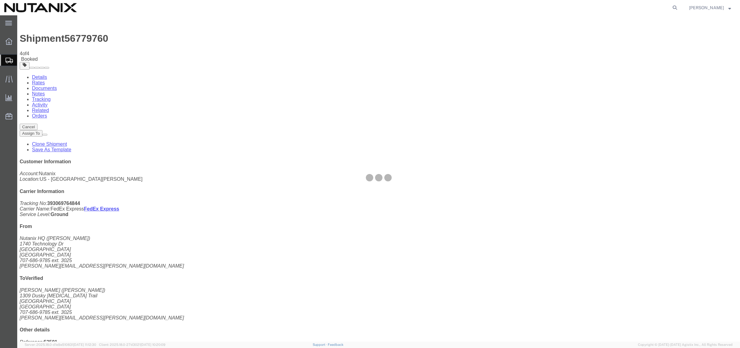
click at [61, 37] on div at bounding box center [378, 178] width 722 height 327
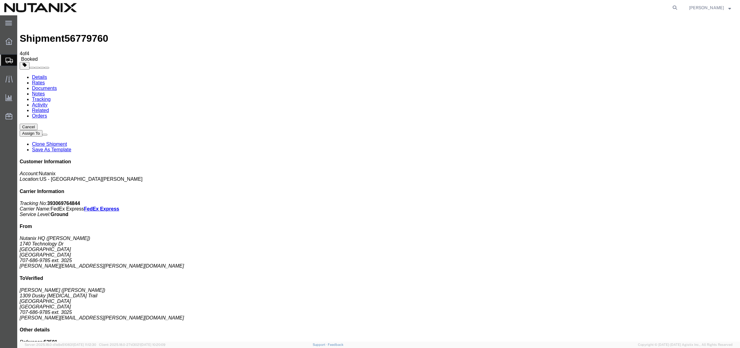
click link "Rates"
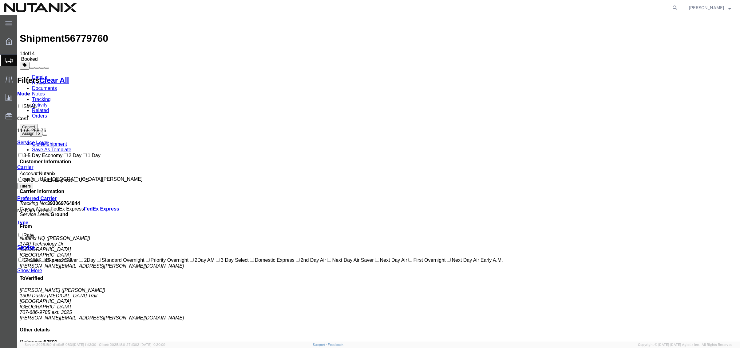
click at [67, 142] on link "Clone Shipment" at bounding box center [49, 144] width 35 height 5
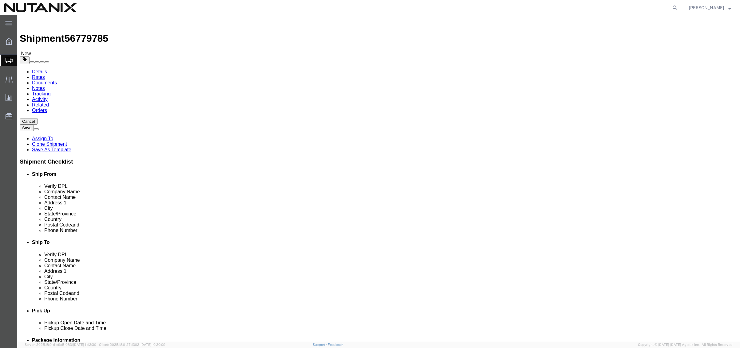
drag, startPoint x: 452, startPoint y: 112, endPoint x: 283, endPoint y: 116, distance: 169.3
click div "Ship From Location Location Select Select My Profile Location [GEOGRAPHIC_DATA]…"
paste input "[PERSON_NAME]"
type input "[PERSON_NAME]"
drag, startPoint x: 453, startPoint y: 124, endPoint x: 228, endPoint y: 124, distance: 224.9
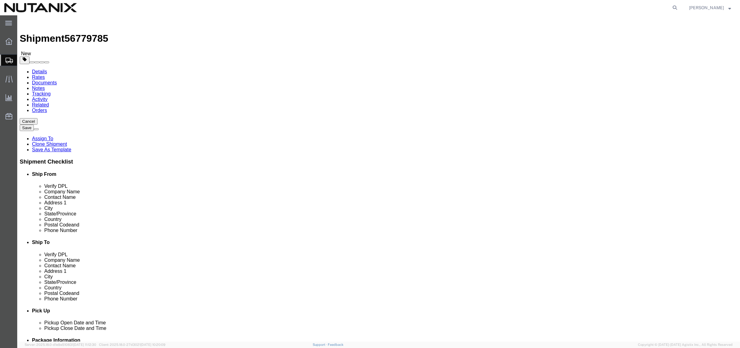
click div "Ship From Location Location Select Select My Profile Location [GEOGRAPHIC_DATA]…"
paste input "[PERSON_NAME]"
type input "[PERSON_NAME]"
drag, startPoint x: 501, startPoint y: 217, endPoint x: 202, endPoint y: 220, distance: 299.9
click div "Ship From Location Location Select Select My Profile Location [GEOGRAPHIC_DATA]…"
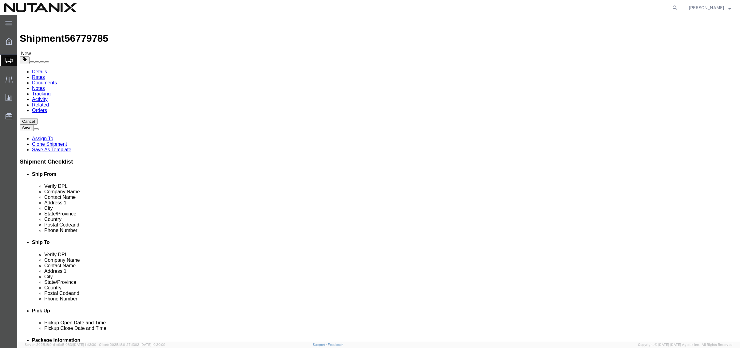
paste input "elle.[PERSON_NAME]"
type input "[PERSON_NAME][EMAIL_ADDRESS][PERSON_NAME][DOMAIN_NAME]"
click div "Location Select Select My Profile Location [GEOGRAPHIC_DATA] - [GEOGRAPHIC_DATA…"
drag, startPoint x: 477, startPoint y: 139, endPoint x: 471, endPoint y: 139, distance: 5.8
click input "1309 Dusky [MEDICAL_DATA] Trail"
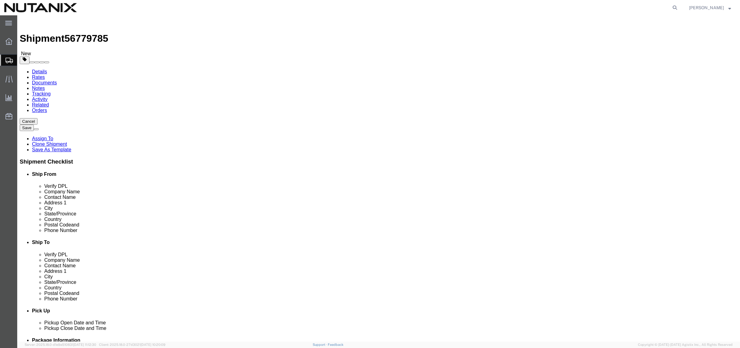
drag, startPoint x: 471, startPoint y: 139, endPoint x: 147, endPoint y: 140, distance: 323.2
click div "Ship From Location Location Select Select My Profile Location [GEOGRAPHIC_DATA]…"
paste input "57 Mockingbird Dr"
type input "[STREET_ADDRESS]"
drag, startPoint x: 439, startPoint y: 164, endPoint x: 427, endPoint y: 161, distance: 12.5
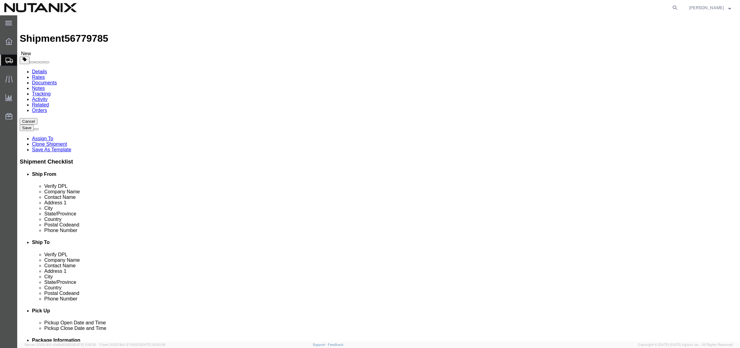
click input "Austin"
drag, startPoint x: 427, startPoint y: 161, endPoint x: 327, endPoint y: 163, distance: 100.5
click div "City [GEOGRAPHIC_DATA]"
paste input "Mar"
type input "[PERSON_NAME]"
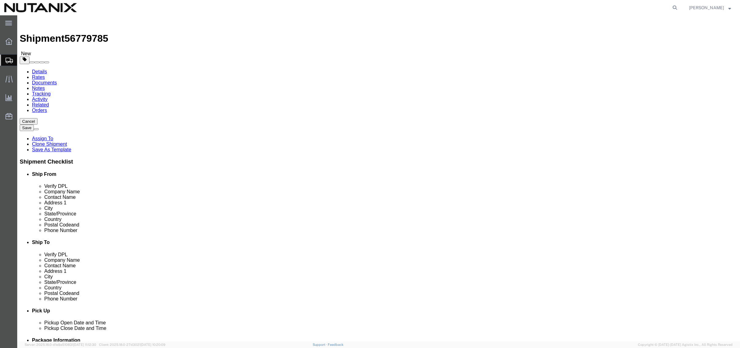
type input "t"
type input "te"
type input "tenn"
drag, startPoint x: 433, startPoint y: 190, endPoint x: 438, endPoint y: 198, distance: 9.1
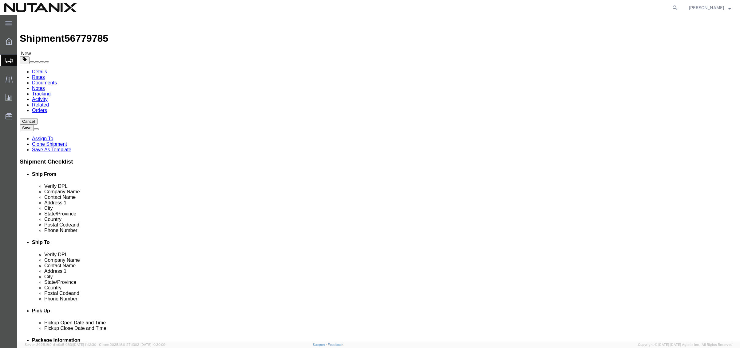
click div "Location Select Select My Profile Location [GEOGRAPHIC_DATA] - [GEOGRAPHIC_DATA…"
drag, startPoint x: 437, startPoint y: 198, endPoint x: 328, endPoint y: 198, distance: 108.5
click div "Postal Code 78746"
paste input "38237"
type input "38237"
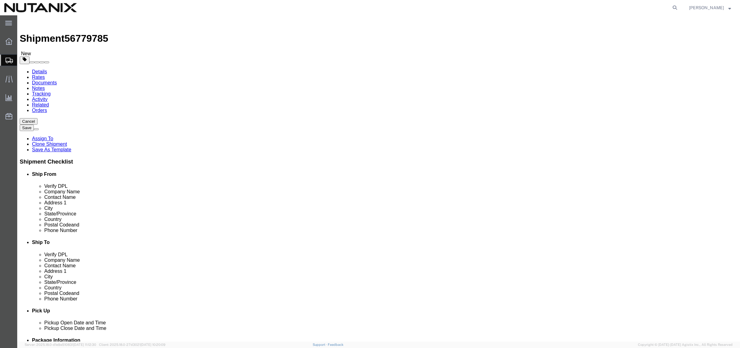
click button "Rate Shipment"
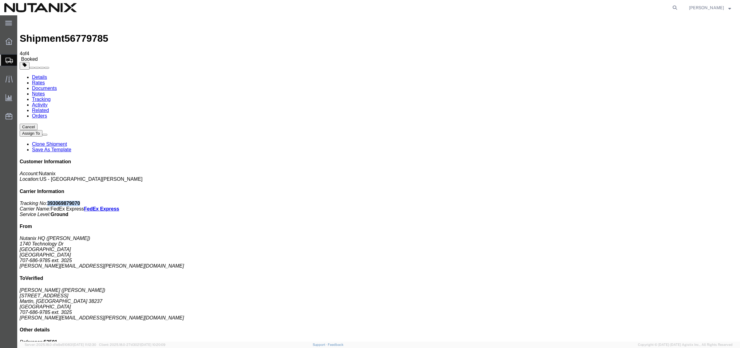
drag, startPoint x: 683, startPoint y: 92, endPoint x: 653, endPoint y: 95, distance: 30.2
click at [653, 201] on p "Tracking No: 393069879070 Carrier Name: FedEx Express FedEx Express Service Lev…" at bounding box center [378, 209] width 717 height 17
copy b "393069879070"
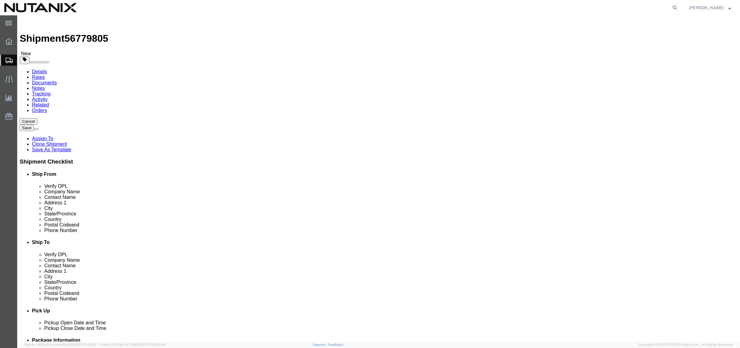
drag, startPoint x: 464, startPoint y: 115, endPoint x: 274, endPoint y: 110, distance: 189.9
click div "Ship From Location Location Select Select My Profile Location [GEOGRAPHIC_DATA]…"
paste input "[PERSON_NAME]"
type input "[PERSON_NAME]"
drag, startPoint x: 449, startPoint y: 126, endPoint x: 155, endPoint y: 107, distance: 295.0
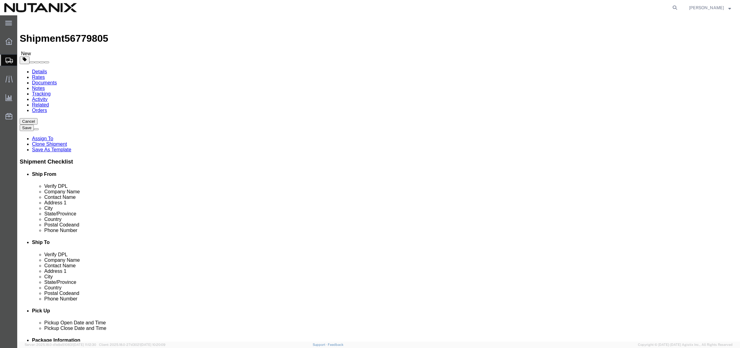
click div "Ship From Location Location Select Select My Profile Location [GEOGRAPHIC_DATA]…"
paste input "[PERSON_NAME]"
type input "[PERSON_NAME]"
drag, startPoint x: 486, startPoint y: 222, endPoint x: 230, endPoint y: 227, distance: 256.3
click div "Ship From Location Location Select Select My Profile Location [GEOGRAPHIC_DATA]…"
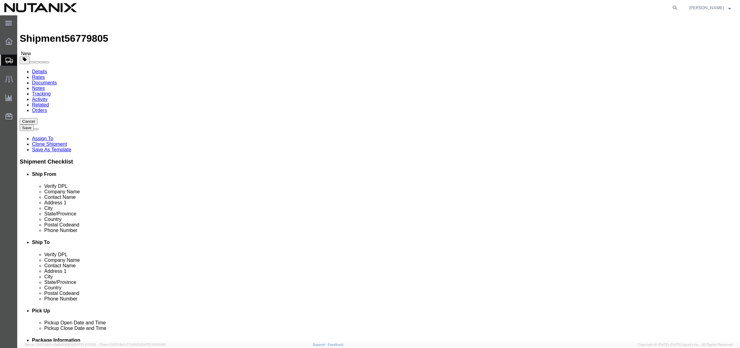
paste input "[PERSON_NAME].[PERSON_NAME]"
type input "[PERSON_NAME][EMAIL_ADDRESS][PERSON_NAME][DOMAIN_NAME]"
drag, startPoint x: 436, startPoint y: 140, endPoint x: 289, endPoint y: 141, distance: 146.9
click div "Ship From Location Location Select Select My Profile Location [GEOGRAPHIC_DATA]…"
paste input "[STREET_ADDRESS]"
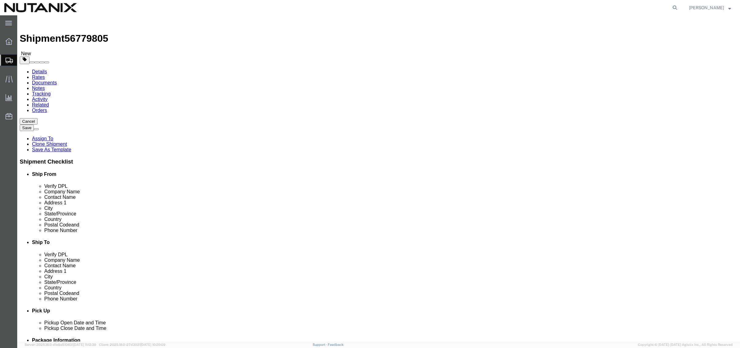
type input "1955 Wintersweet St"
drag, startPoint x: 435, startPoint y: 161, endPoint x: 286, endPoint y: 159, distance: 149.3
click div "Ship From Location Location Select Select My Profile Location [GEOGRAPHIC_DATA]…"
paste input "[GEOGRAPHIC_DATA]"
type input "[GEOGRAPHIC_DATA]"
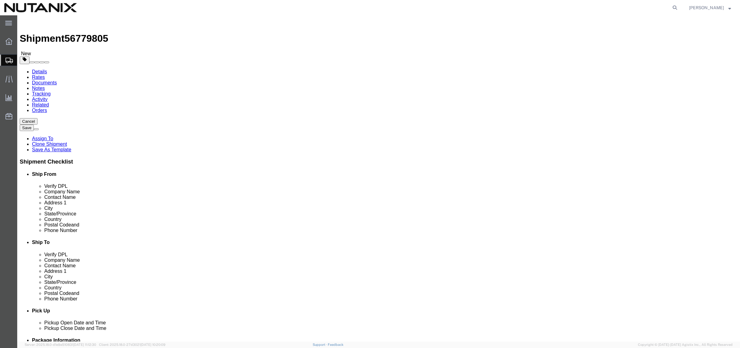
type input "c"
type input "ca"
type input "calif"
select select "CA"
drag, startPoint x: 430, startPoint y: 195, endPoint x: 335, endPoint y: 200, distance: 94.5
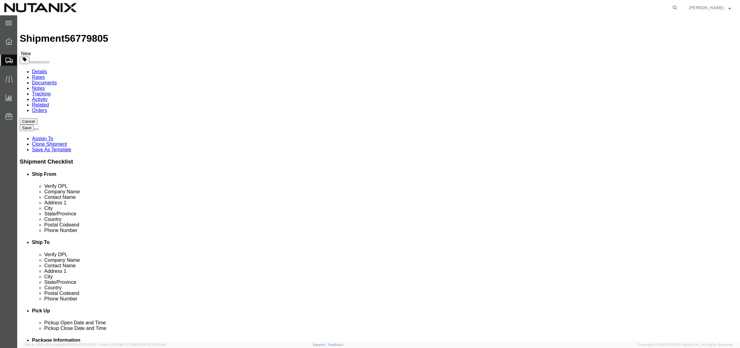
click div "Postal Code 38237"
paste input "92154"
type input "92154"
click button "Rate Shipment"
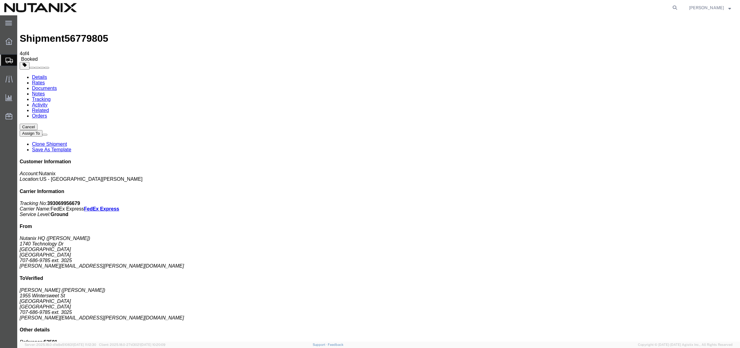
drag, startPoint x: 363, startPoint y: 120, endPoint x: 265, endPoint y: 67, distance: 111.6
drag, startPoint x: 683, startPoint y: 93, endPoint x: 652, endPoint y: 97, distance: 31.0
click at [652, 201] on p "Tracking No: 393069956679 Carrier Name: FedEx Express FedEx Express Service Lev…" at bounding box center [378, 209] width 717 height 17
copy b "393069956679"
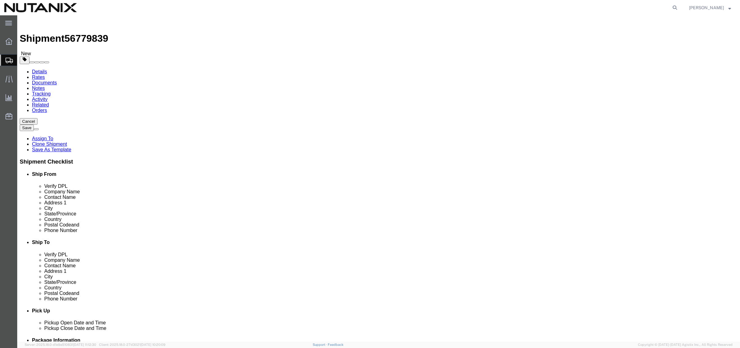
drag, startPoint x: 409, startPoint y: 116, endPoint x: 375, endPoint y: 114, distance: 33.5
click div "Company Name [PERSON_NAME]"
paste input "[PERSON_NAME]"
type input "[PERSON_NAME]"
drag, startPoint x: 454, startPoint y: 129, endPoint x: 15, endPoint y: 202, distance: 445.4
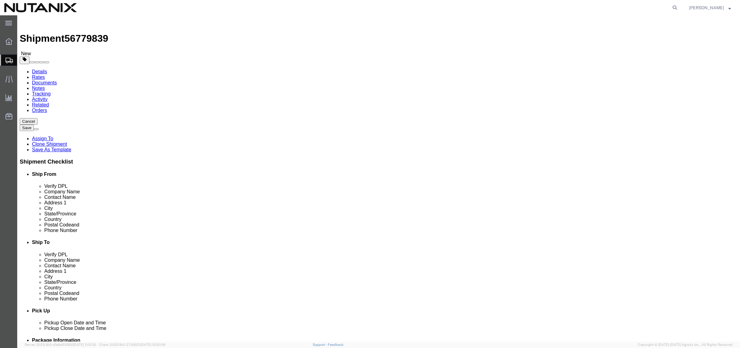
click div "Ship From Location Location Select Select My Profile Location [GEOGRAPHIC_DATA]…"
paste input "[PERSON_NAME]"
type input "[PERSON_NAME]"
drag, startPoint x: 514, startPoint y: 222, endPoint x: 234, endPoint y: 219, distance: 279.6
click div "Ship From Location Location Select Select My Profile Location [GEOGRAPHIC_DATA]…"
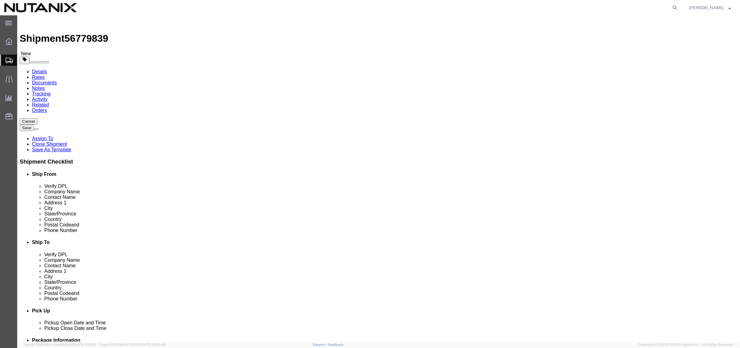
paste input "[PERSON_NAME].wisseli"
type input "[PERSON_NAME][EMAIL_ADDRESS][DOMAIN_NAME]"
drag, startPoint x: 458, startPoint y: 210, endPoint x: 344, endPoint y: 215, distance: 114.4
click div "Location Select Select My Profile Location [GEOGRAPHIC_DATA] - [GEOGRAPHIC_DATA…"
paste input "[PHONE_NUMBER]"
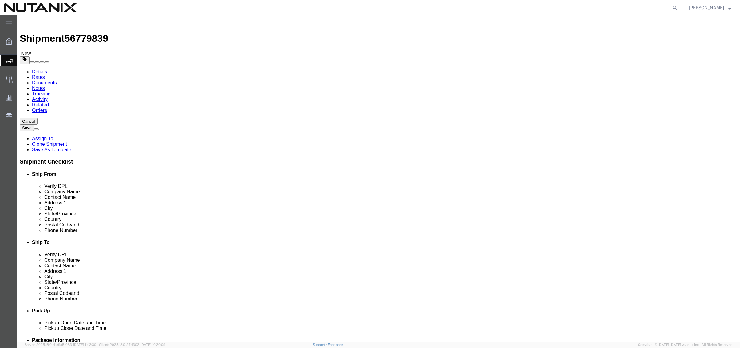
type input "[PHONE_NUMBER]"
drag, startPoint x: 582, startPoint y: 206, endPoint x: 455, endPoint y: 207, distance: 126.9
click div "Phone Number [PHONE_NUMBER]"
click input "[PHONE_NUMBER]"
type input "[PHONE_NUMBER]"
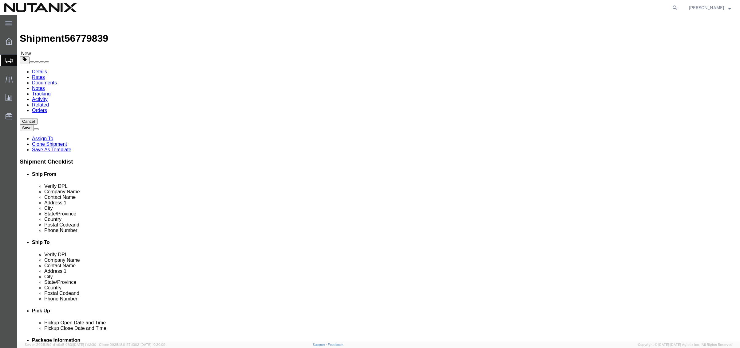
drag, startPoint x: 460, startPoint y: 140, endPoint x: 248, endPoint y: 134, distance: 212.4
click div "Ship From Location Location Select Select My Profile Location [GEOGRAPHIC_DATA]…"
paste input "[STREET_ADDRESS]"
type input "[STREET_ADDRESS]"
drag, startPoint x: 441, startPoint y: 161, endPoint x: 300, endPoint y: 161, distance: 140.7
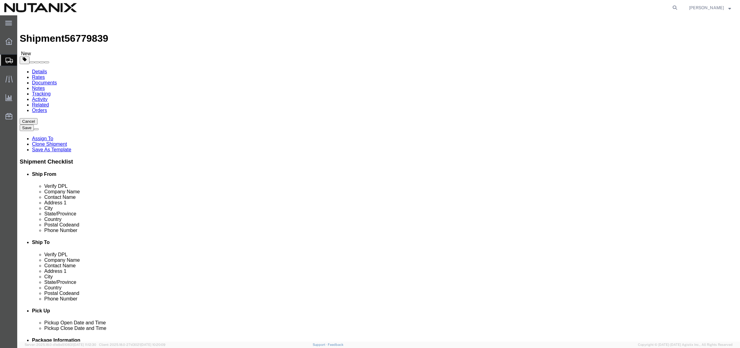
click div "Ship From Location Location Select Select My Profile Location [GEOGRAPHIC_DATA]…"
paste input "Apex"
type input "Apex"
type input "north ca"
paste input "27539"
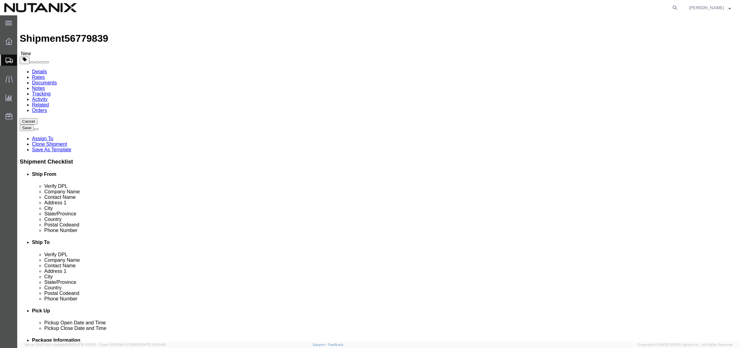
type input "27539"
click button "Rate Shipment"
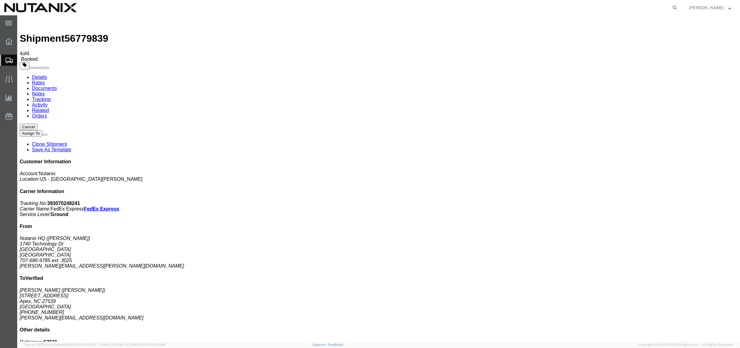
drag, startPoint x: 18, startPoint y: 197, endPoint x: 362, endPoint y: 123, distance: 352.0
drag, startPoint x: 685, startPoint y: 92, endPoint x: 654, endPoint y: 96, distance: 31.3
click at [654, 201] on p "Tracking No: 393070248241 Carrier Name: FedEx Express FedEx Express Service Lev…" at bounding box center [378, 209] width 717 height 17
copy b "393070248241"
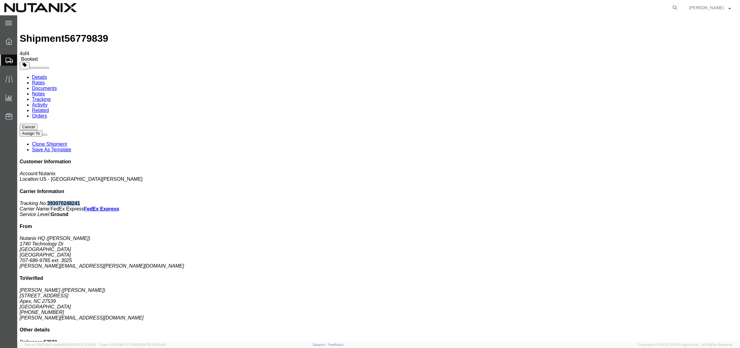
drag, startPoint x: 581, startPoint y: 66, endPoint x: 537, endPoint y: 56, distance: 45.0
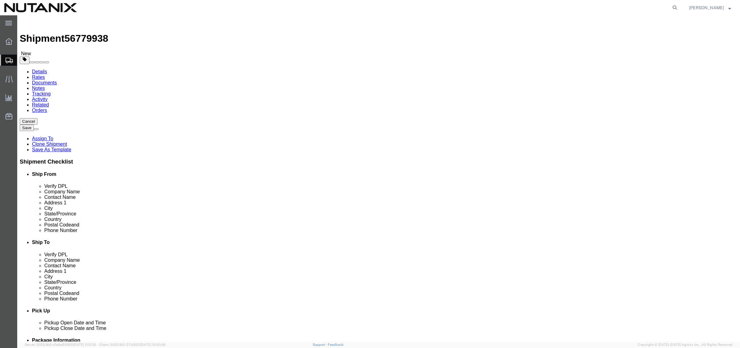
drag, startPoint x: 459, startPoint y: 113, endPoint x: 318, endPoint y: 111, distance: 140.7
click div "Company Name [PERSON_NAME]"
paste input "lake [PERSON_NAME]"
type input "[PERSON_NAME]"
drag, startPoint x: 448, startPoint y: 128, endPoint x: 311, endPoint y: 126, distance: 137.1
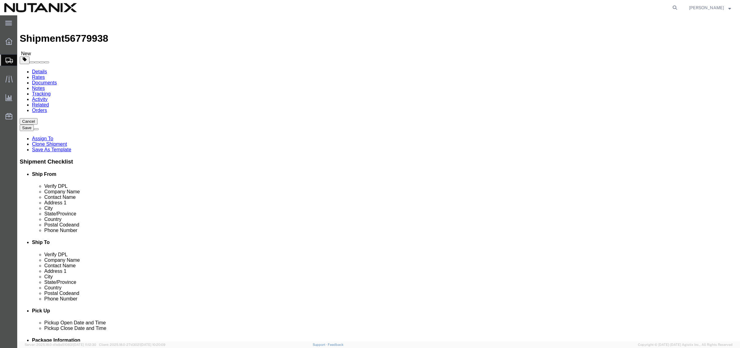
click div "Contact Name [PERSON_NAME]"
paste input "lake [PERSON_NAME]"
type input "[PERSON_NAME]"
drag, startPoint x: 485, startPoint y: 222, endPoint x: 253, endPoint y: 226, distance: 231.1
click div "Location Select Select My Profile Location [GEOGRAPHIC_DATA] - [GEOGRAPHIC_DATA…"
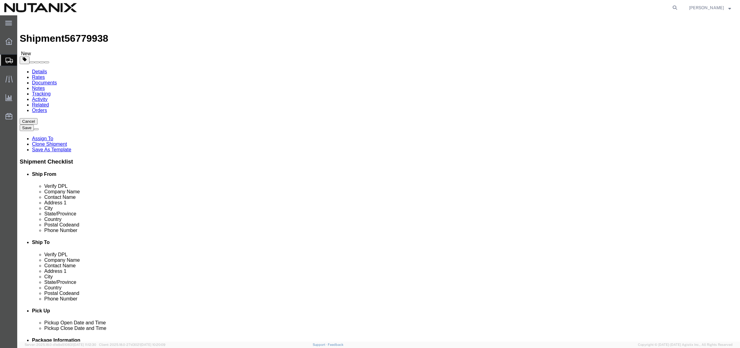
paste input "lake.[PERSON_NAME]"
type input "[PERSON_NAME][EMAIL_ADDRESS][PERSON_NAME][DOMAIN_NAME]"
drag, startPoint x: 448, startPoint y: 209, endPoint x: 357, endPoint y: 209, distance: 91.3
click div "Phone Number [PHONE_NUMBER]"
paste input "[PHONE_NUMBER]"
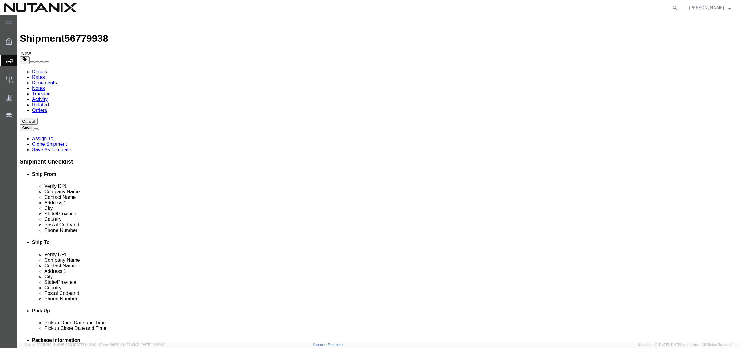
click input "[PHONE_NUMBER]"
type input "[PHONE_NUMBER]"
drag, startPoint x: 461, startPoint y: 138, endPoint x: 295, endPoint y: 132, distance: 165.4
click div "Location Select Select My Profile Location [GEOGRAPHIC_DATA] - [GEOGRAPHIC_DATA…"
paste input "[STREET_ADDRESS]"
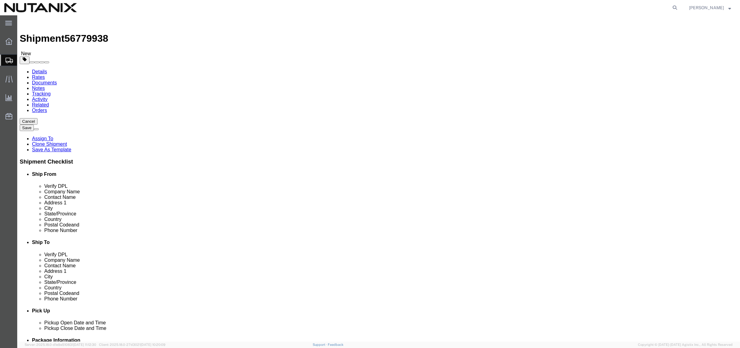
type input "[STREET_ADDRESS]"
click input "text"
paste input "Unit 377"
type input "Unit 377"
drag, startPoint x: 419, startPoint y: 162, endPoint x: 327, endPoint y: 162, distance: 92.2
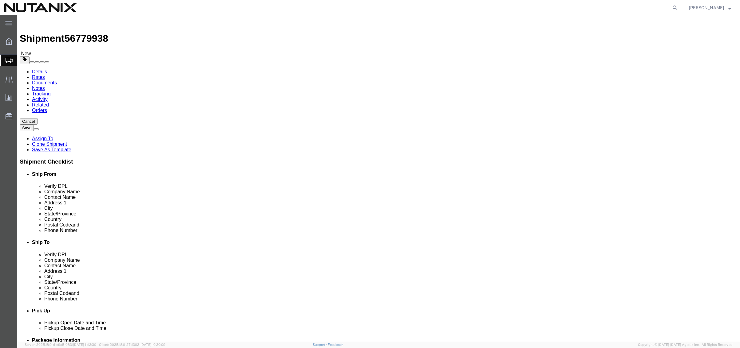
click div "City Apex"
paste input "[GEOGRAPHIC_DATA]"
type input "[GEOGRAPHIC_DATA]"
type input "n"
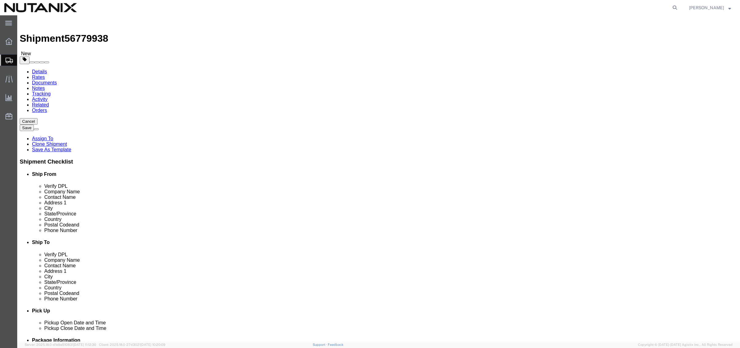
type input "ne"
type input "[PERSON_NAME]"
drag, startPoint x: 431, startPoint y: 197, endPoint x: 277, endPoint y: 190, distance: 153.8
click div "Ship From Location Location Select Select My Profile Location [GEOGRAPHIC_DATA]…"
paste input "89148"
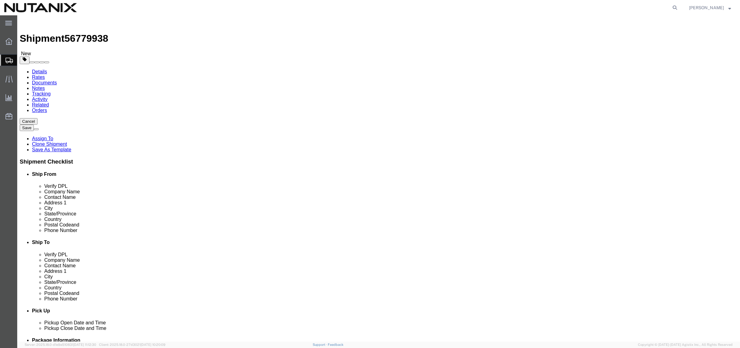
type input "89148"
click button "Rate Shipment"
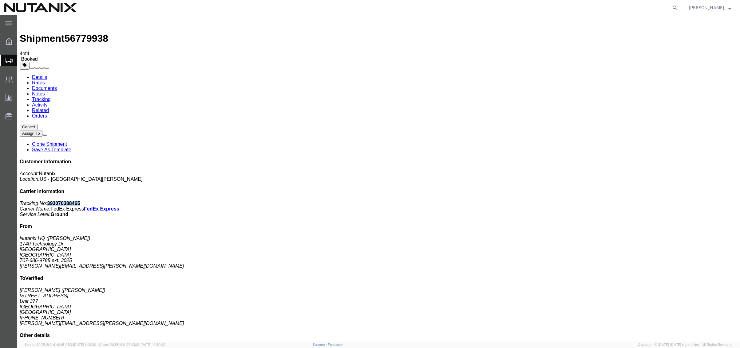
drag, startPoint x: 687, startPoint y: 93, endPoint x: 654, endPoint y: 94, distance: 33.2
click at [654, 201] on p "Tracking No: 393070388465 Carrier Name: FedEx Express FedEx Express Service Lev…" at bounding box center [378, 209] width 717 height 17
copy b "393070388465"
drag, startPoint x: 18, startPoint y: 192, endPoint x: 363, endPoint y: 123, distance: 352.0
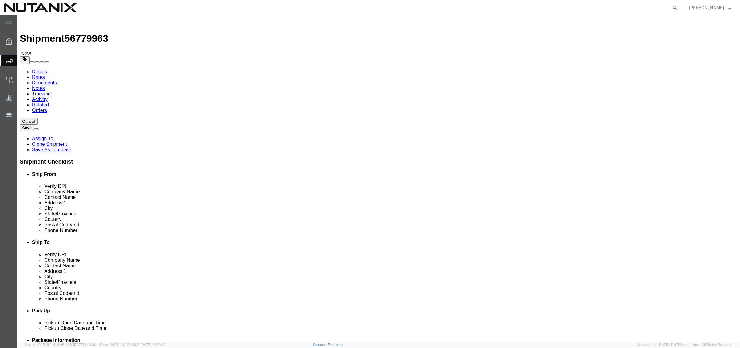
click input "[PERSON_NAME]"
drag, startPoint x: 494, startPoint y: 114, endPoint x: 282, endPoint y: 110, distance: 212.0
click div "Ship From Location Location Select Select My Profile Location [GEOGRAPHIC_DATA]…"
paste input "[PERSON_NAME]"
type input "[PERSON_NAME]"
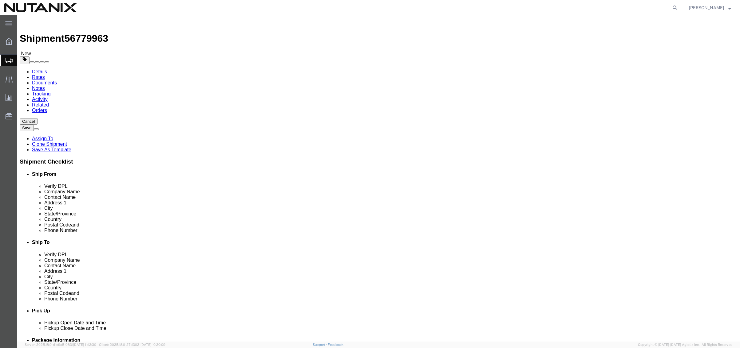
click div
click input "[PERSON_NAME]"
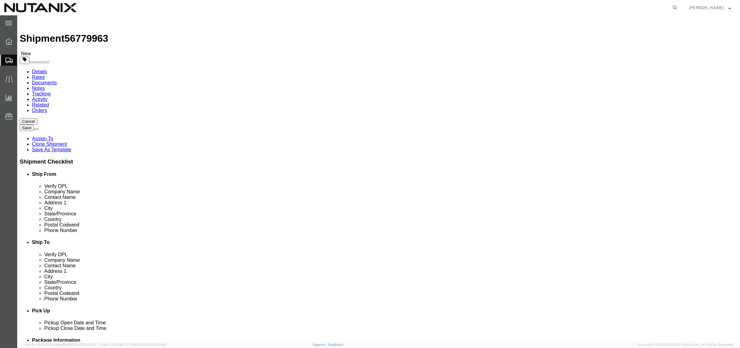
paste input "[PERSON_NAME]"
type input "[PERSON_NAME]"
click input "[PERSON_NAME][EMAIL_ADDRESS][PERSON_NAME][DOMAIN_NAME]"
drag, startPoint x: 488, startPoint y: 218, endPoint x: 365, endPoint y: 213, distance: 122.4
click div "Location Select Select My Profile Location [GEOGRAPHIC_DATA] - [GEOGRAPHIC_DATA…"
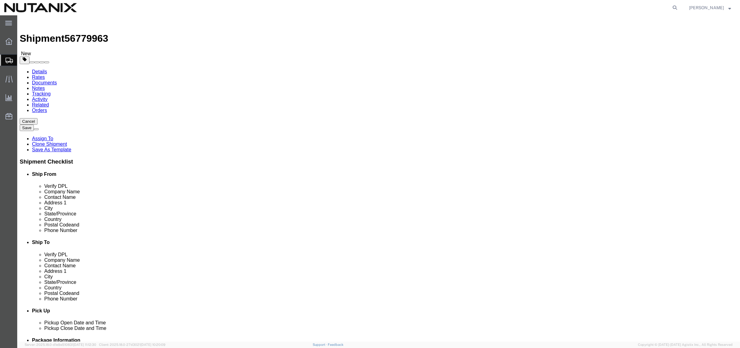
paste input "devin.[PERSON_NAME]"
type input "[EMAIL_ADDRESS][PERSON_NAME][DOMAIN_NAME]"
click input "[STREET_ADDRESS]"
drag, startPoint x: 481, startPoint y: 139, endPoint x: 172, endPoint y: 133, distance: 309.4
click div "Ship From Location Location Select Select My Profile Location [GEOGRAPHIC_DATA]…"
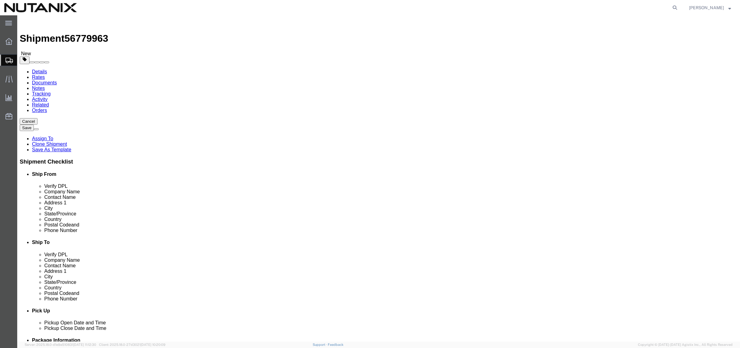
paste input "[STREET_ADDRESS]"
type input "[STREET_ADDRESS]"
click input "Unit 377"
drag, startPoint x: 450, startPoint y: 150, endPoint x: 278, endPoint y: 147, distance: 171.8
click div "Ship From Location Location Select Select My Profile Location [GEOGRAPHIC_DATA]…"
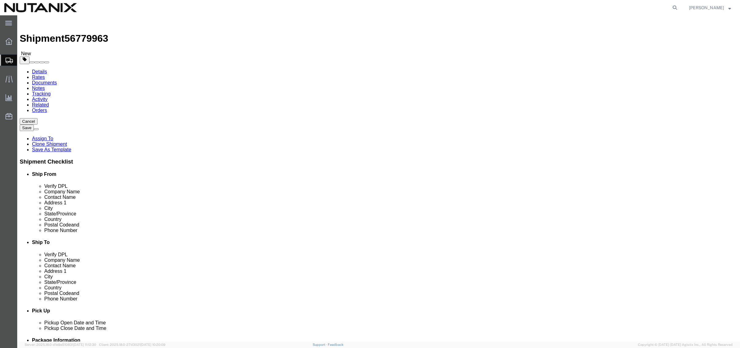
paste input "Apt 511"
type input "Apt 511"
click input "[STREET_ADDRESS]"
type input "[STREET_ADDRESS]"
drag, startPoint x: 432, startPoint y: 162, endPoint x: 342, endPoint y: 158, distance: 90.7
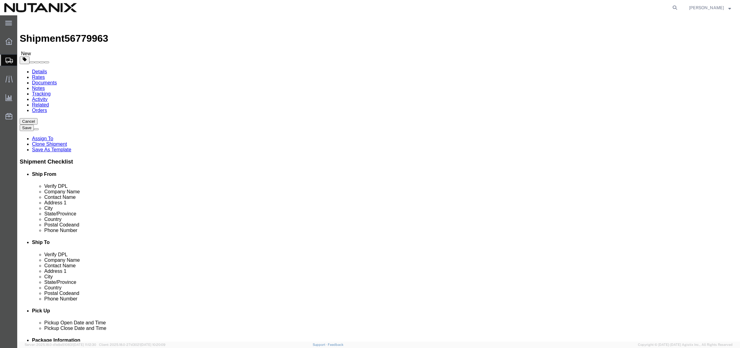
click div "City [GEOGRAPHIC_DATA]"
paste input "[GEOGRAPHIC_DATA]"
type input "[GEOGRAPHIC_DATA]"
type input "c"
type input "ca"
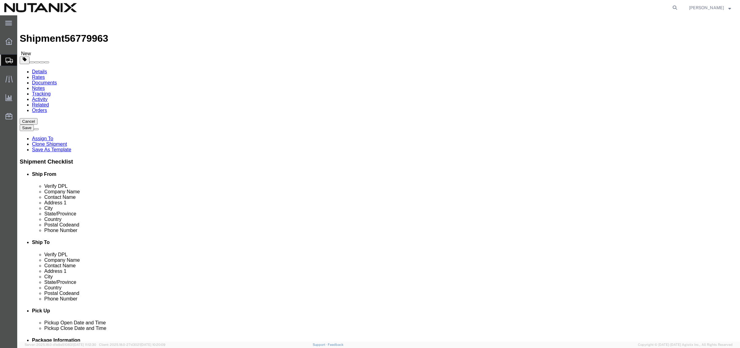
type input "calif"
drag, startPoint x: 435, startPoint y: 196, endPoint x: 275, endPoint y: 201, distance: 160.5
click div "Ship From Location Location Select Select My Profile Location [GEOGRAPHIC_DATA]…"
paste input "92101"
type input "92101"
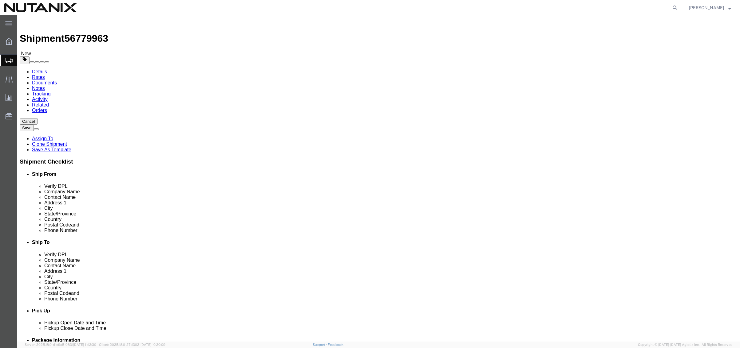
drag, startPoint x: 155, startPoint y: 210, endPoint x: 65, endPoint y: 199, distance: 91.3
click div "Phone Number [PHONE_NUMBER] 3025"
drag, startPoint x: 467, startPoint y: 210, endPoint x: 382, endPoint y: 200, distance: 85.7
click div "Ship From Location Location Select Select My Profile Location [GEOGRAPHIC_DATA]…"
paste input "[PHONE_NUMBER]"
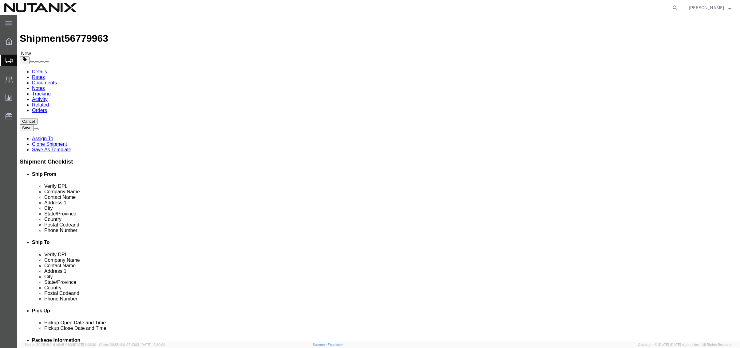
type input "[PHONE_NUMBER]"
click input "text"
type input "3025"
click button "Rate Shipment"
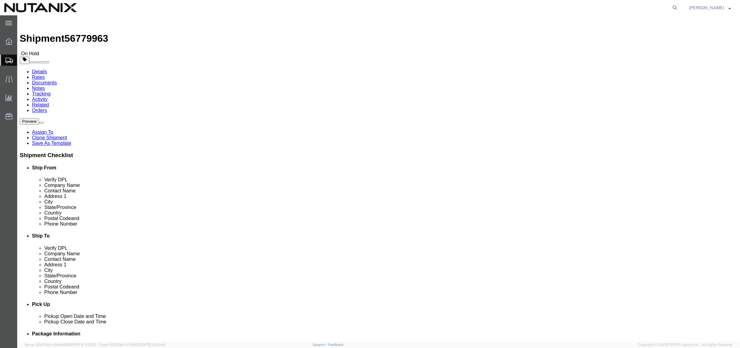
click div "Pickup Date and Time Pickup Date: Pickup Start Date Pickup Start Time Pickup Op…"
click button "Rate Shipment"
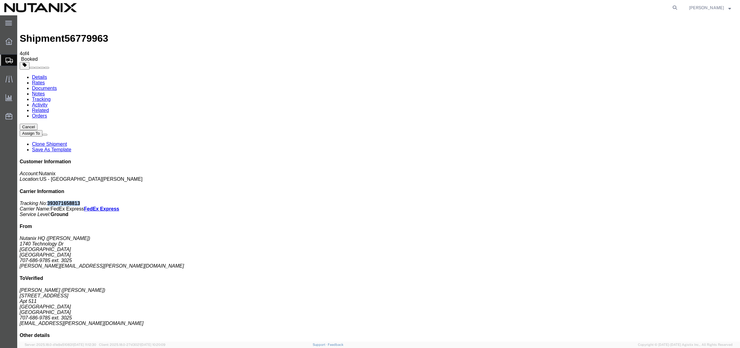
drag, startPoint x: 683, startPoint y: 96, endPoint x: 653, endPoint y: 95, distance: 29.8
click at [653, 201] on p "Tracking No: 393071658813 Carrier Name: FedEx Express FedEx Express Service Lev…" at bounding box center [378, 209] width 717 height 17
drag, startPoint x: 363, startPoint y: 121, endPoint x: 22, endPoint y: 245, distance: 363.5
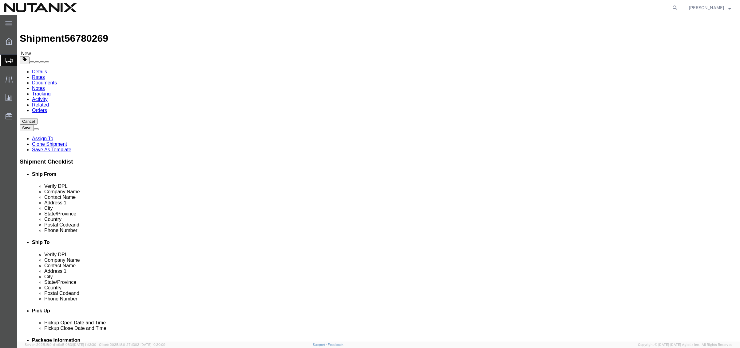
drag, startPoint x: 485, startPoint y: 115, endPoint x: 276, endPoint y: 115, distance: 208.6
click div "Ship From Location Location Select Select My Profile Location [GEOGRAPHIC_DATA]…"
paste input "[PERSON_NAME]"
type input "[PERSON_NAME]"
drag, startPoint x: 457, startPoint y: 127, endPoint x: 379, endPoint y: 126, distance: 77.7
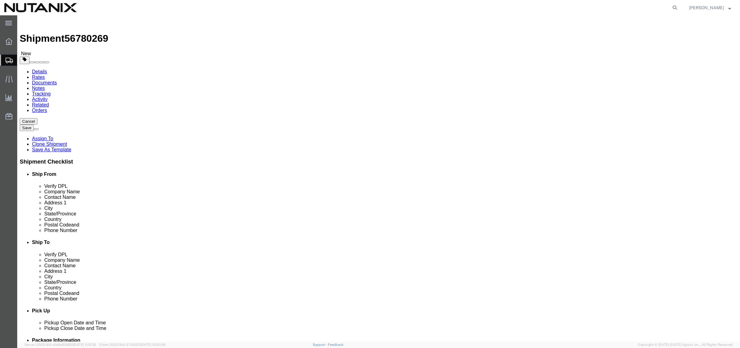
click div
click input "[PERSON_NAME]"
drag, startPoint x: 454, startPoint y: 125, endPoint x: 291, endPoint y: 127, distance: 163.2
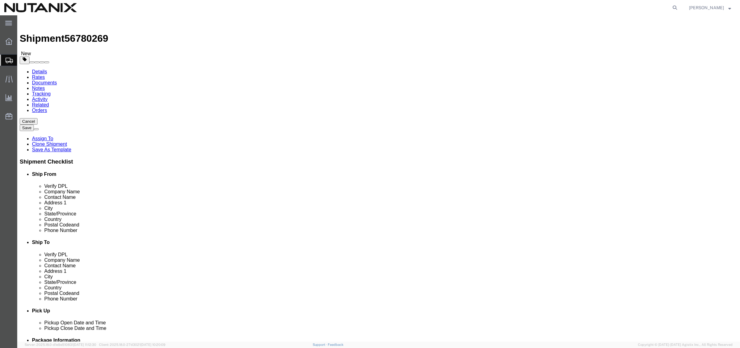
click div "Ship From Location Location Select Select My Profile Location [GEOGRAPHIC_DATA]…"
paste input "[PERSON_NAME]"
type input "[PERSON_NAME]"
click input "[STREET_ADDRESS]"
drag, startPoint x: 399, startPoint y: 135, endPoint x: 314, endPoint y: 135, distance: 85.1
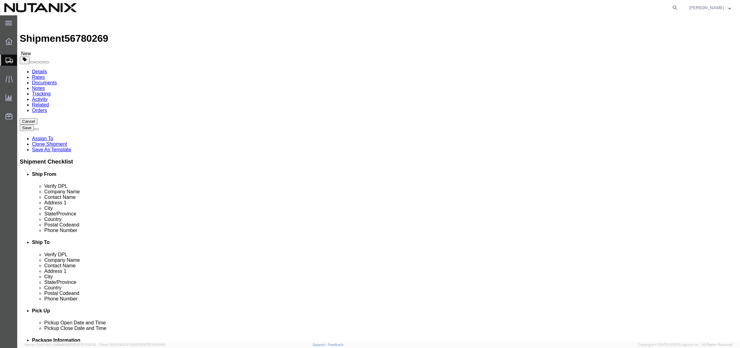
click div "Address [STREET_ADDRESS]"
paste input "163 W 200 N"
type input "163 W 200 N"
click input "[GEOGRAPHIC_DATA]"
drag, startPoint x: 436, startPoint y: 160, endPoint x: 286, endPoint y: 159, distance: 150.0
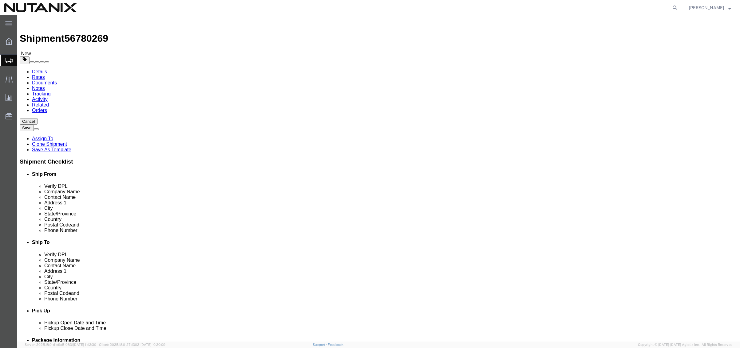
click div "City [GEOGRAPHIC_DATA]"
paste input "Centerville"
type input "Centerville"
type input "[US_STATE]"
paste input "84014"
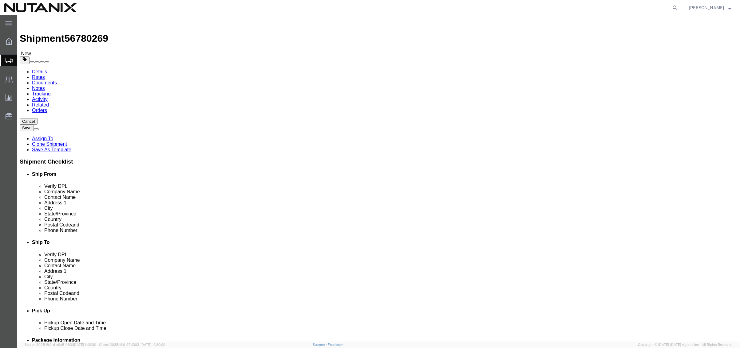
type input "84014"
click input "[EMAIL_ADDRESS][PERSON_NAME][DOMAIN_NAME]"
drag, startPoint x: 484, startPoint y: 219, endPoint x: 312, endPoint y: 217, distance: 172.1
click div "Email [EMAIL_ADDRESS][PERSON_NAME][DOMAIN_NAME]"
paste input "[PERSON_NAME].[PERSON_NAME]"
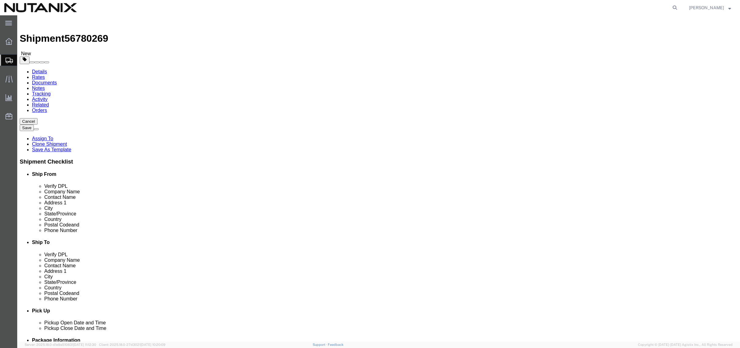
type input "[PERSON_NAME][EMAIL_ADDRESS][PERSON_NAME][DOMAIN_NAME]"
click button "Rate Shipment"
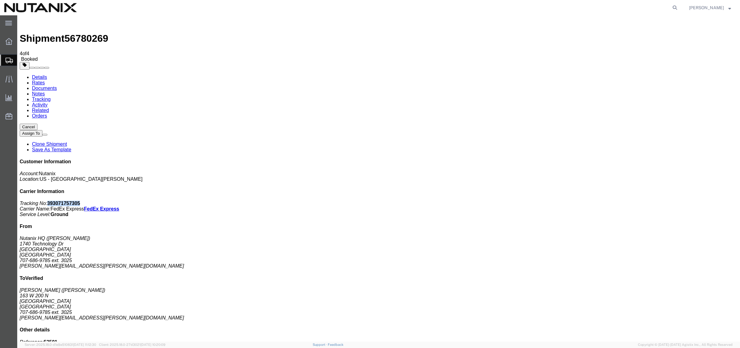
drag, startPoint x: 684, startPoint y: 94, endPoint x: 654, endPoint y: 95, distance: 29.8
click at [654, 201] on p "Tracking No: 393071757305 Carrier Name: FedEx Express FedEx Express Service Lev…" at bounding box center [378, 209] width 717 height 17
drag, startPoint x: 363, startPoint y: 121, endPoint x: 20, endPoint y: 195, distance: 350.4
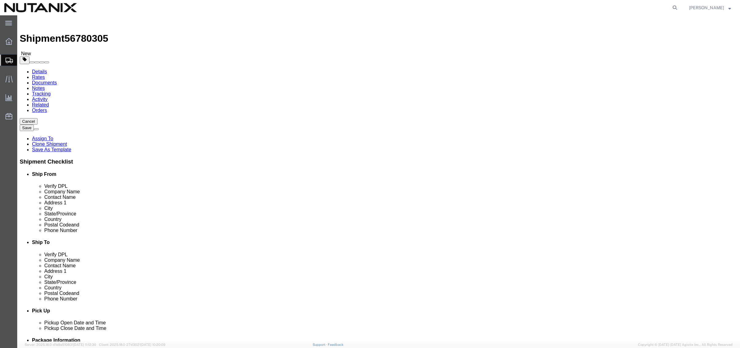
drag, startPoint x: 441, startPoint y: 113, endPoint x: 328, endPoint y: 107, distance: 112.9
click div "Location Select Select My Profile Location [GEOGRAPHIC_DATA] - [GEOGRAPHIC_DATA…"
paste input "[PERSON_NAME]"
type input "[PERSON_NAME]"
drag, startPoint x: 472, startPoint y: 125, endPoint x: 233, endPoint y: 119, distance: 238.5
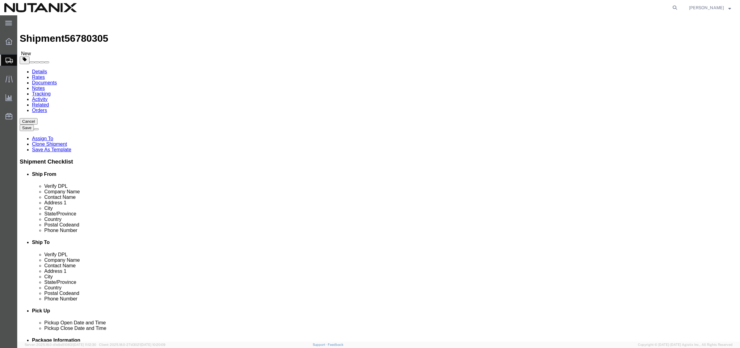
click div "Ship From Location Location Select Select My Profile Location [GEOGRAPHIC_DATA]…"
paste input "[PERSON_NAME]"
type input "[PERSON_NAME]"
drag, startPoint x: 481, startPoint y: 220, endPoint x: 254, endPoint y: 216, distance: 226.8
click div "Ship From Location Location Select Select My Profile Location [GEOGRAPHIC_DATA]…"
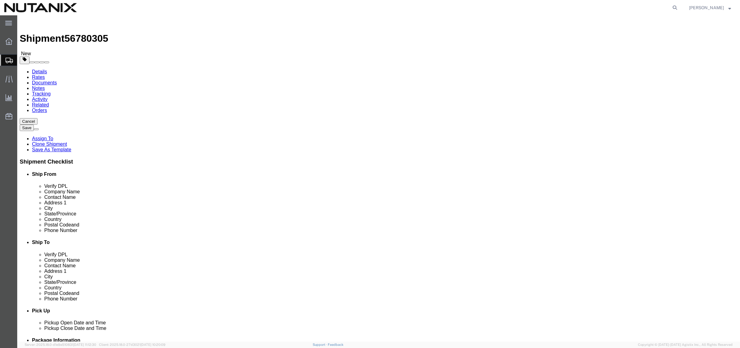
paste input "[PERSON_NAME].[PERSON_NAME]"
type input "[PERSON_NAME][EMAIL_ADDRESS][PERSON_NAME][DOMAIN_NAME]"
drag, startPoint x: 457, startPoint y: 211, endPoint x: 335, endPoint y: 210, distance: 122.3
click div "Phone Number [PHONE_NUMBER] 3025"
paste input "[PHONE_NUMBER]"
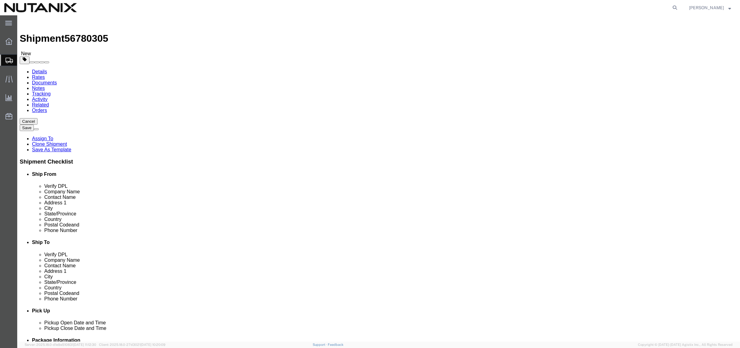
type input "[PHONE_NUMBER]"
drag, startPoint x: 580, startPoint y: 209, endPoint x: 440, endPoint y: 202, distance: 140.9
click div "Location Select Select My Profile Location [GEOGRAPHIC_DATA] - [GEOGRAPHIC_DATA…"
click input "163 W 200 N"
drag, startPoint x: 445, startPoint y: 138, endPoint x: 242, endPoint y: 137, distance: 203.1
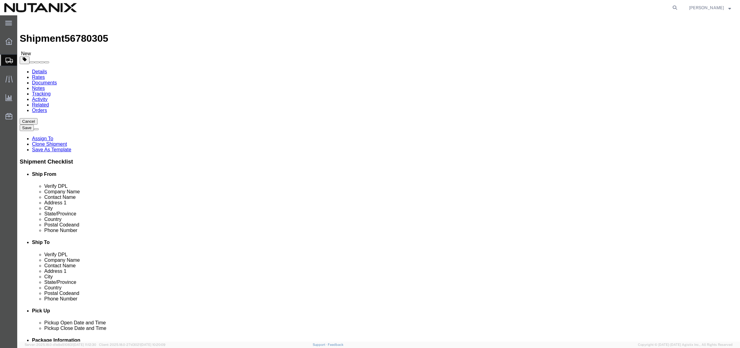
click div "Ship From Location Location Select Select My Profile Location [GEOGRAPHIC_DATA]…"
paste input "[STREET_ADDRESS]"
type input "[STREET_ADDRESS]"
click input "text"
paste input "Apt 117"
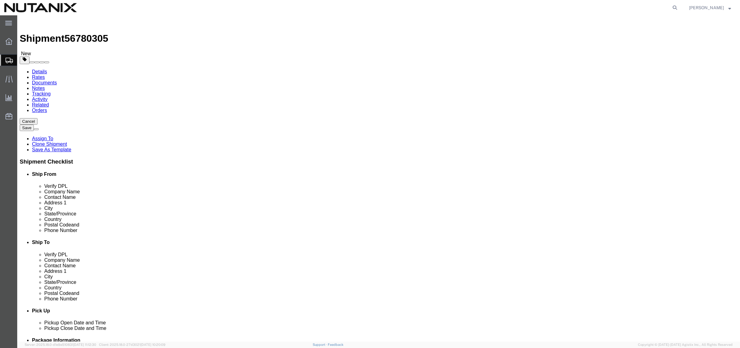
type input "Apt 117"
click input "Centerville"
drag, startPoint x: 444, startPoint y: 161, endPoint x: 265, endPoint y: 164, distance: 179.8
click div "[GEOGRAPHIC_DATA]"
paste input "Seatt"
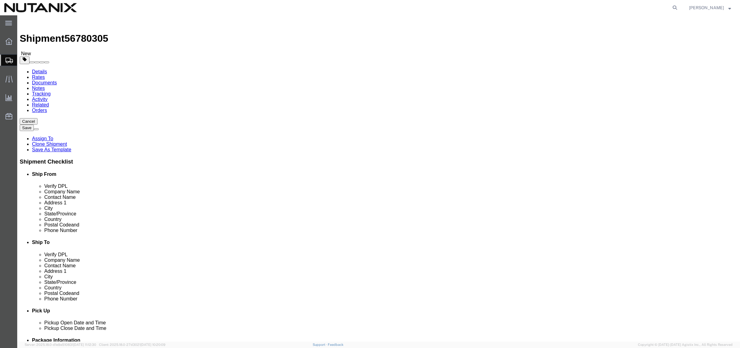
type input "[GEOGRAPHIC_DATA]"
type input "w"
type input "washing"
select select "WA"
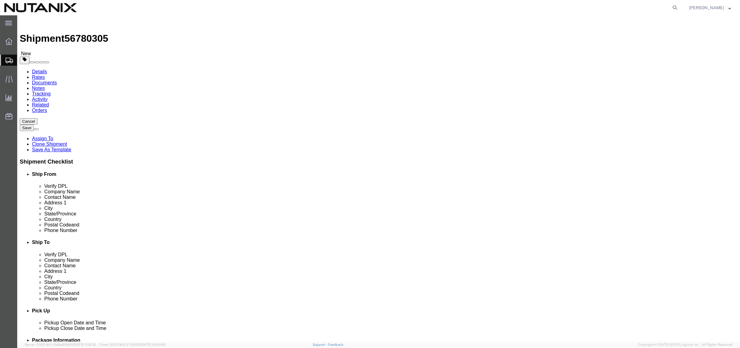
drag, startPoint x: 435, startPoint y: 197, endPoint x: 359, endPoint y: 193, distance: 76.6
click div "Postal Code 84014"
paste input "98115"
type input "98115"
click button "Rate Shipment"
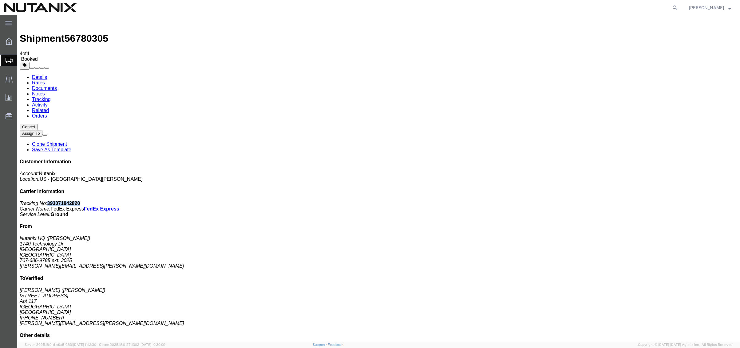
drag, startPoint x: 682, startPoint y: 95, endPoint x: 654, endPoint y: 95, distance: 28.6
click at [654, 201] on p "Tracking No: 393071842820 Carrier Name: FedEx Express FedEx Express Service Lev…" at bounding box center [378, 209] width 717 height 17
